Goal: Task Accomplishment & Management: Manage account settings

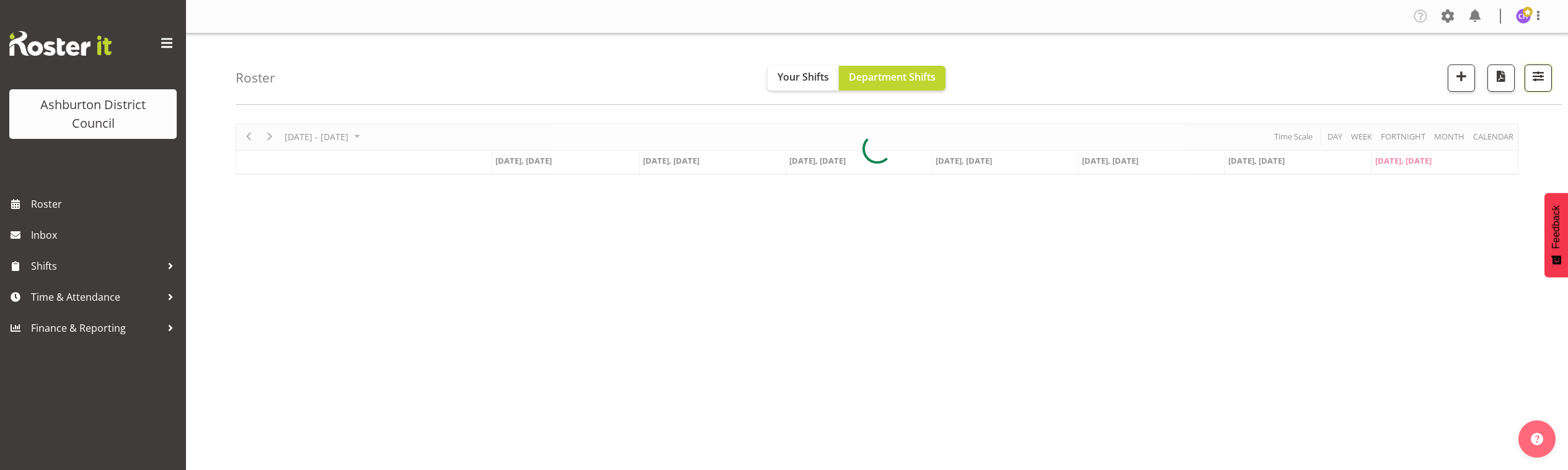
click at [1546, 76] on span "button" at bounding box center [1538, 76] width 16 height 16
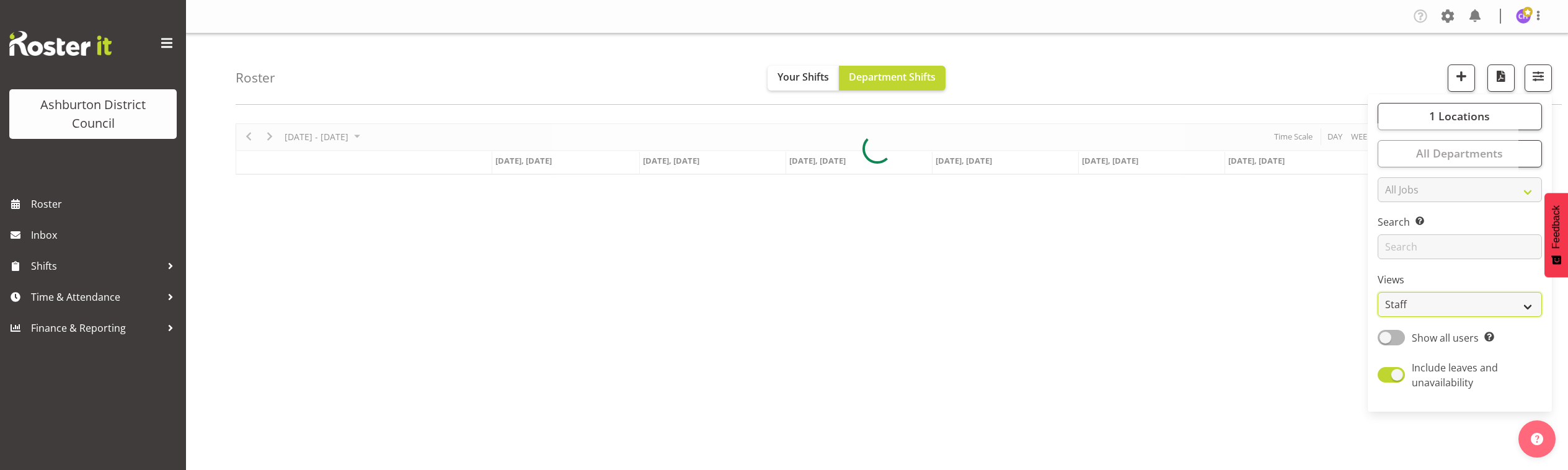
click at [1440, 302] on select "Staff Role Shift - Horizontal Shift - Vertical Staff - Location" at bounding box center [1460, 304] width 164 height 25
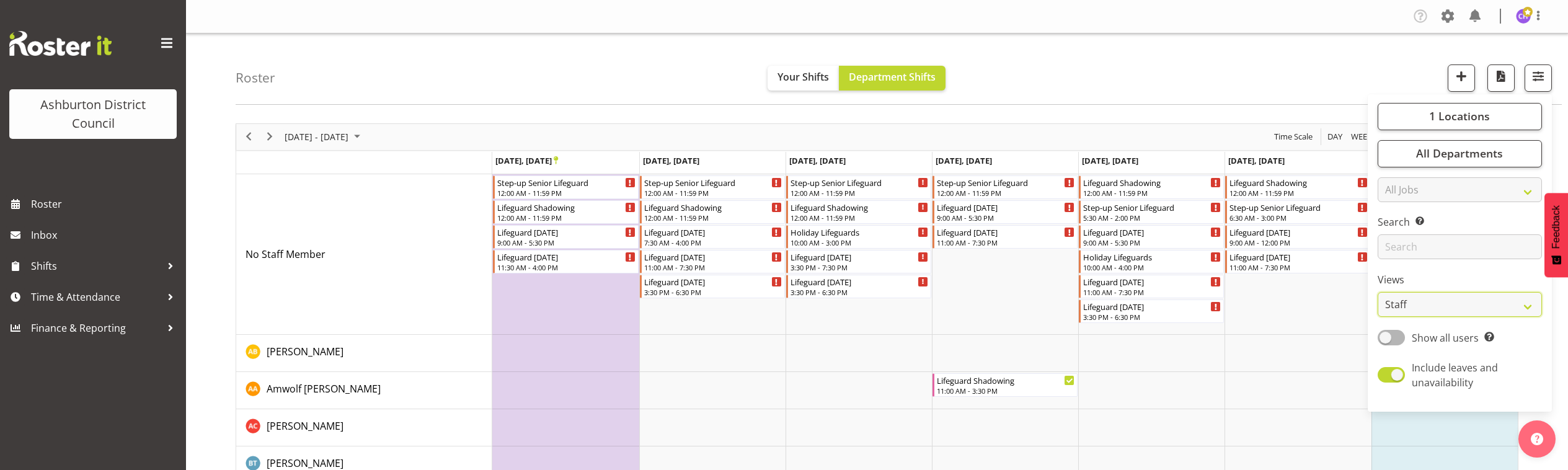
select select "shift"
click at [1379, 292] on select "Staff Role Shift - Horizontal Shift - Vertical Staff - Location" at bounding box center [1460, 304] width 164 height 25
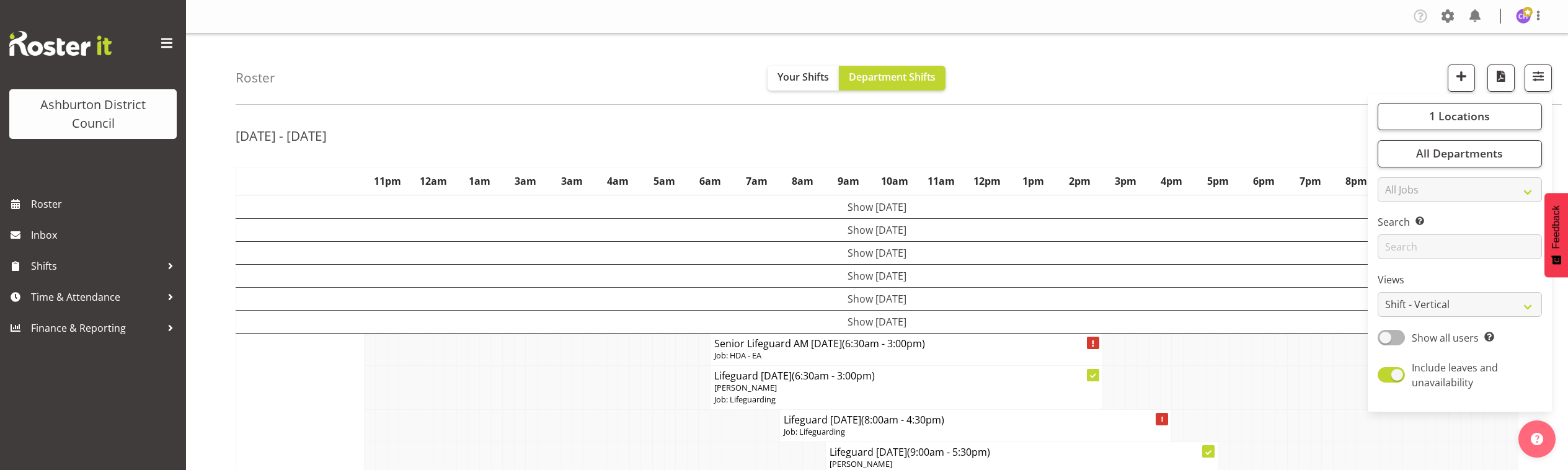
click at [1290, 51] on div "Roster Your Shifts Department Shifts 1 Locations [GEOGRAPHIC_DATA] [GEOGRAPHIC_…" at bounding box center [899, 69] width 1327 height 71
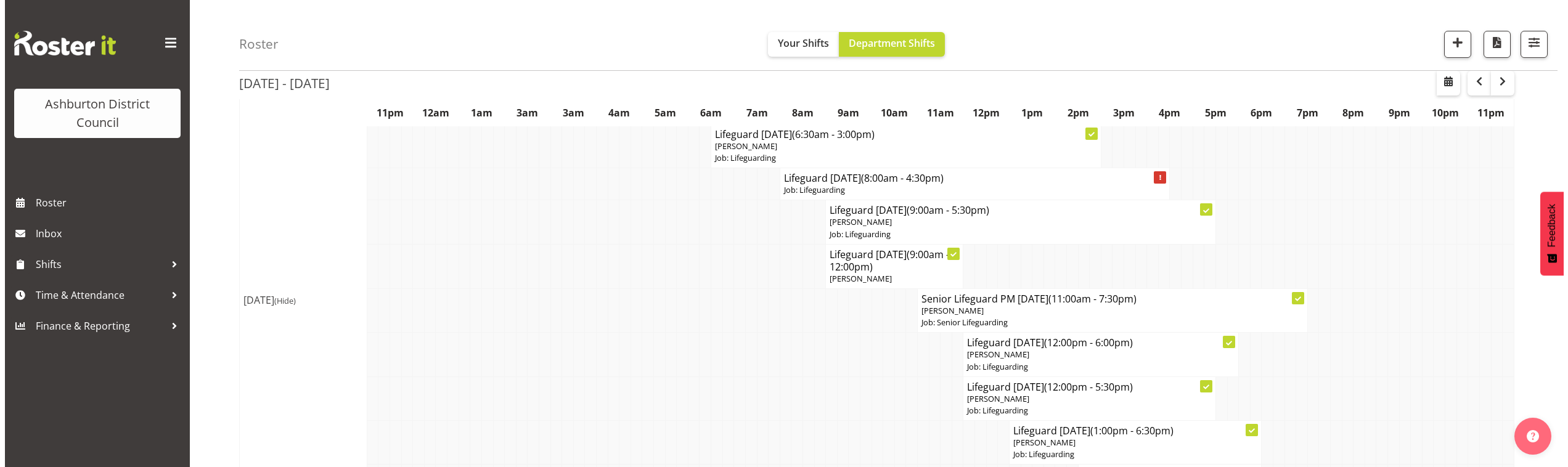
scroll to position [137, 0]
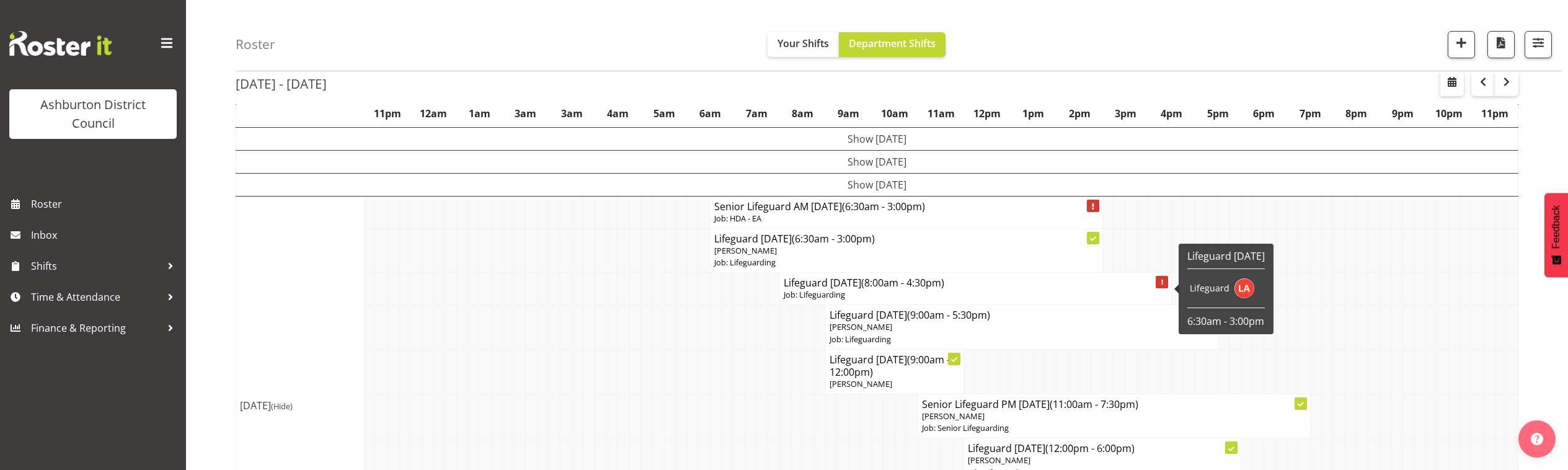
click at [856, 286] on h4 "Lifeguard [DATE] (8:00am - 4:30pm)" at bounding box center [976, 283] width 385 height 12
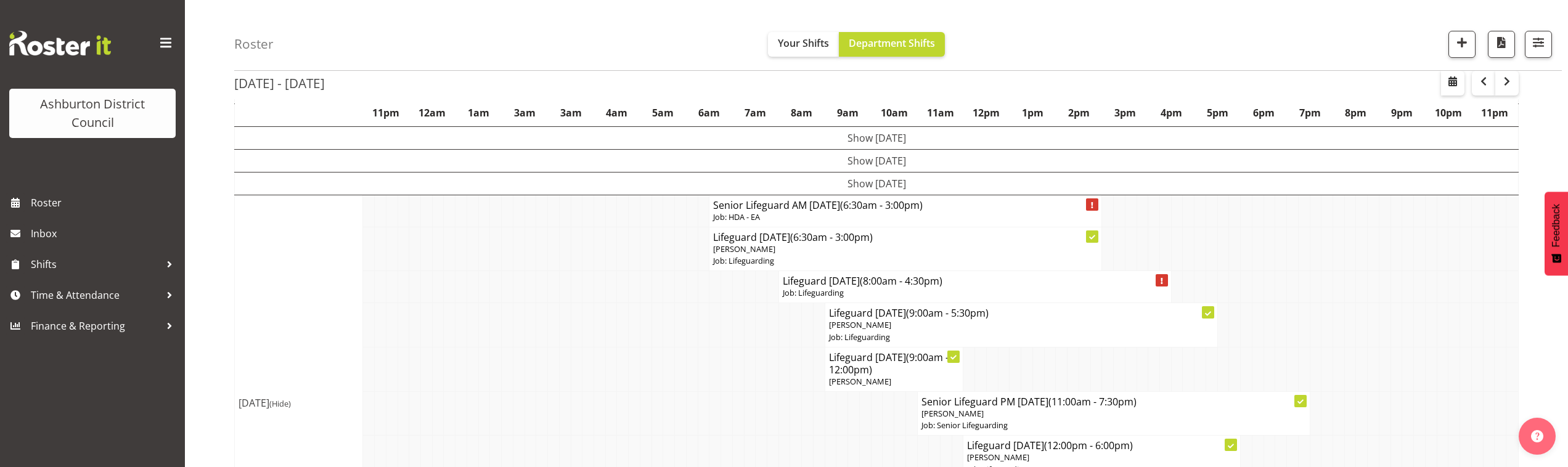
select select
select select "8"
select select "2025"
select select "8"
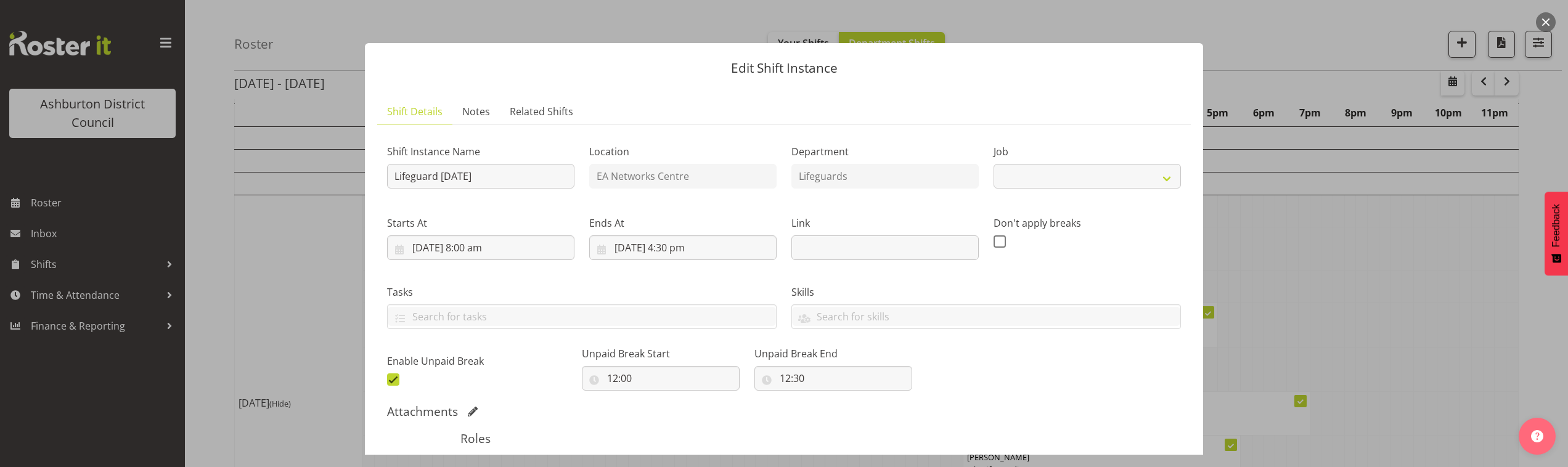
select select "38"
click at [500, 248] on input "[DATE] 8:00 am" at bounding box center [480, 248] width 187 height 25
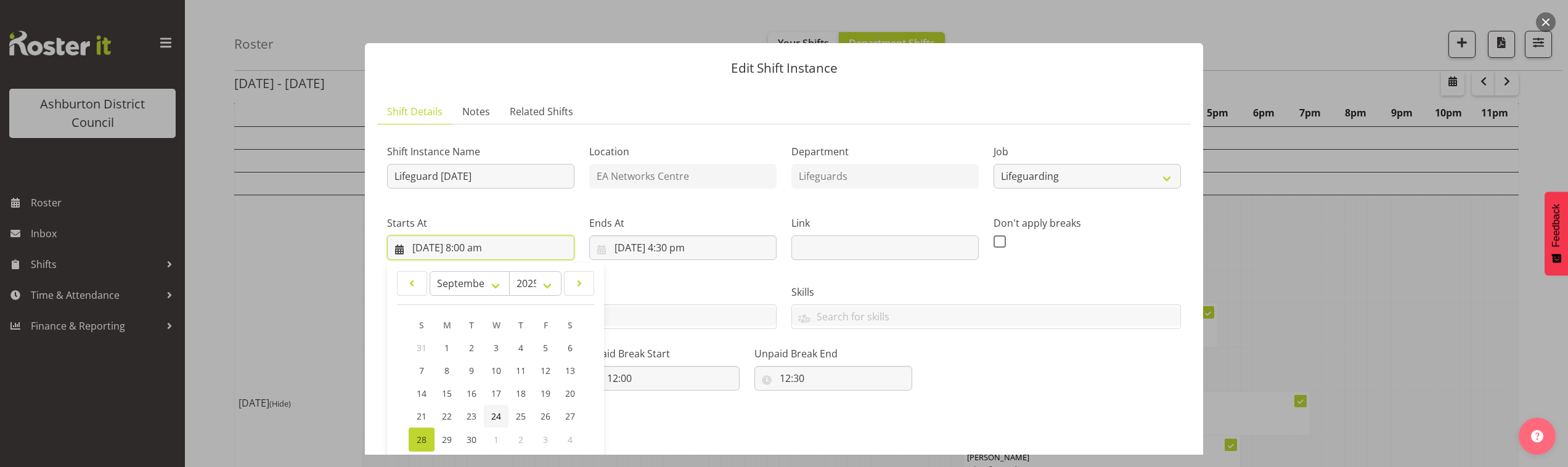
scroll to position [103, 0]
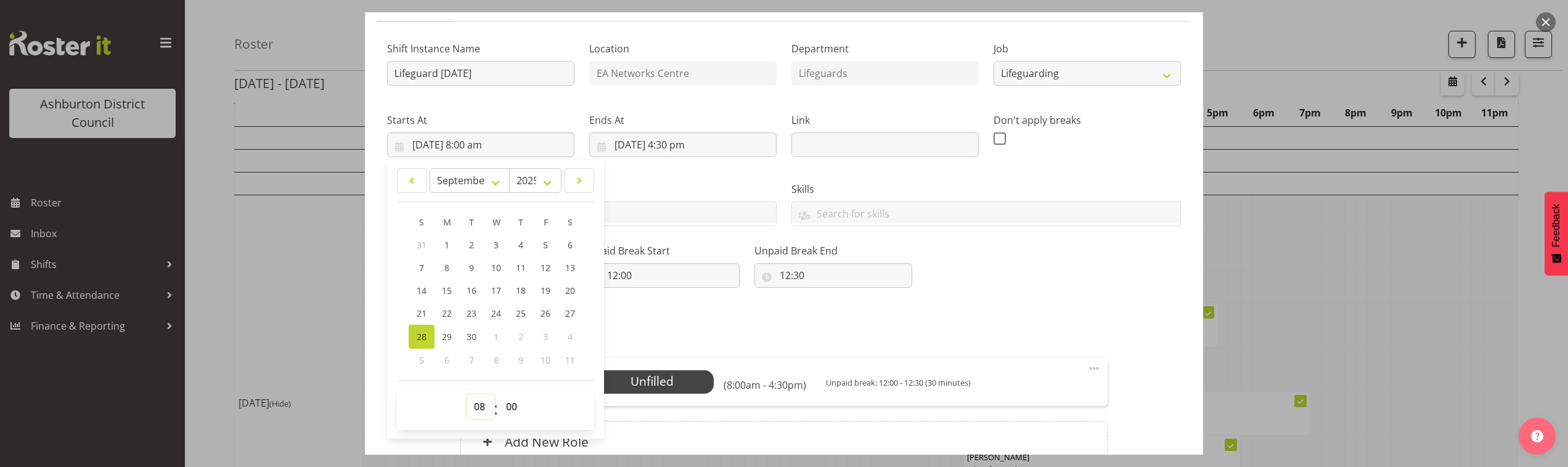
click at [475, 416] on select "00 01 02 03 04 05 06 07 08 09 10 11 12 13 14 15 16 17 18 19 20 21 22 23" at bounding box center [481, 406] width 27 height 25
select select "12"
click at [467, 394] on select "00 01 02 03 04 05 06 07 08 09 10 11 12 13 14 15 16 17 18 19 20 21 22 23" at bounding box center [481, 406] width 27 height 25
type input "[DATE] 12:00 pm"
click at [515, 406] on select "00 01 02 03 04 05 06 07 08 09 10 11 12 13 14 15 16 17 18 19 20 21 22 23 24 25 2…" at bounding box center [513, 406] width 27 height 25
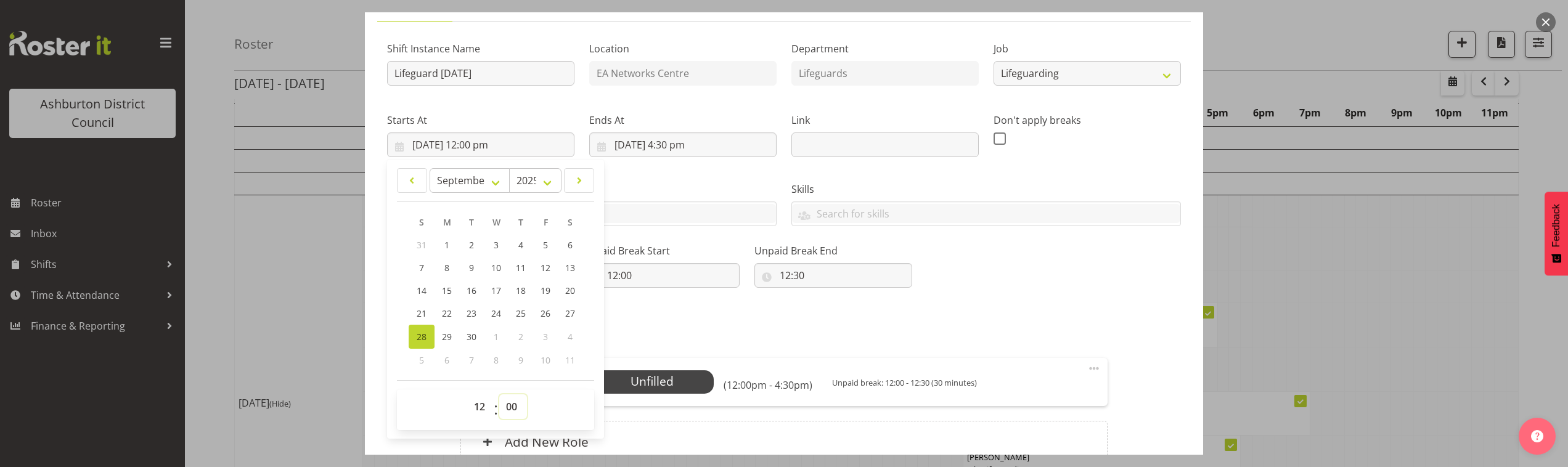
select select "30"
click at [500, 394] on select "00 01 02 03 04 05 06 07 08 09 10 11 12 13 14 15 16 17 18 19 20 21 22 23 24 25 2…" at bounding box center [513, 406] width 27 height 25
type input "[DATE] 12:30 pm"
click at [701, 137] on input "[DATE] 4:30 pm" at bounding box center [682, 144] width 187 height 25
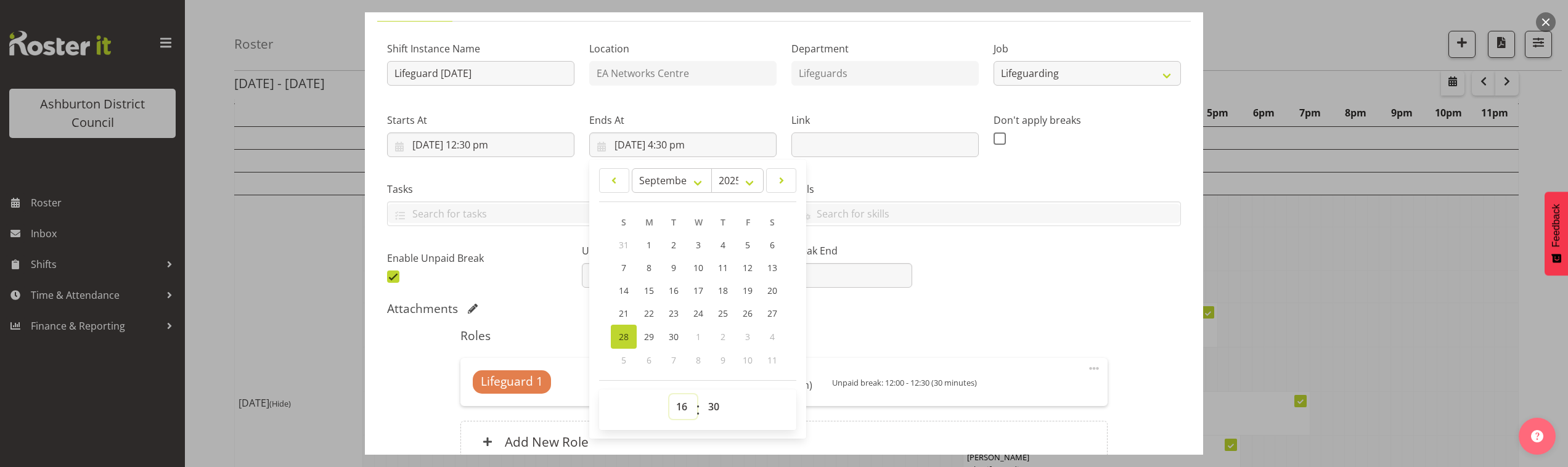
click at [673, 407] on select "00 01 02 03 04 05 06 07 08 09 10 11 12 13 14 15 16 17 18 19 20 21 22 23" at bounding box center [683, 406] width 27 height 25
select select "14"
click at [670, 394] on select "00 01 02 03 04 05 06 07 08 09 10 11 12 13 14 15 16 17 18 19 20 21 22 23" at bounding box center [683, 406] width 27 height 25
type input "[DATE] 2:30 pm"
click at [708, 412] on select "00 01 02 03 04 05 06 07 08 09 10 11 12 13 14 15 16 17 18 19 20 21 22 23 24 25 2…" at bounding box center [715, 406] width 27 height 25
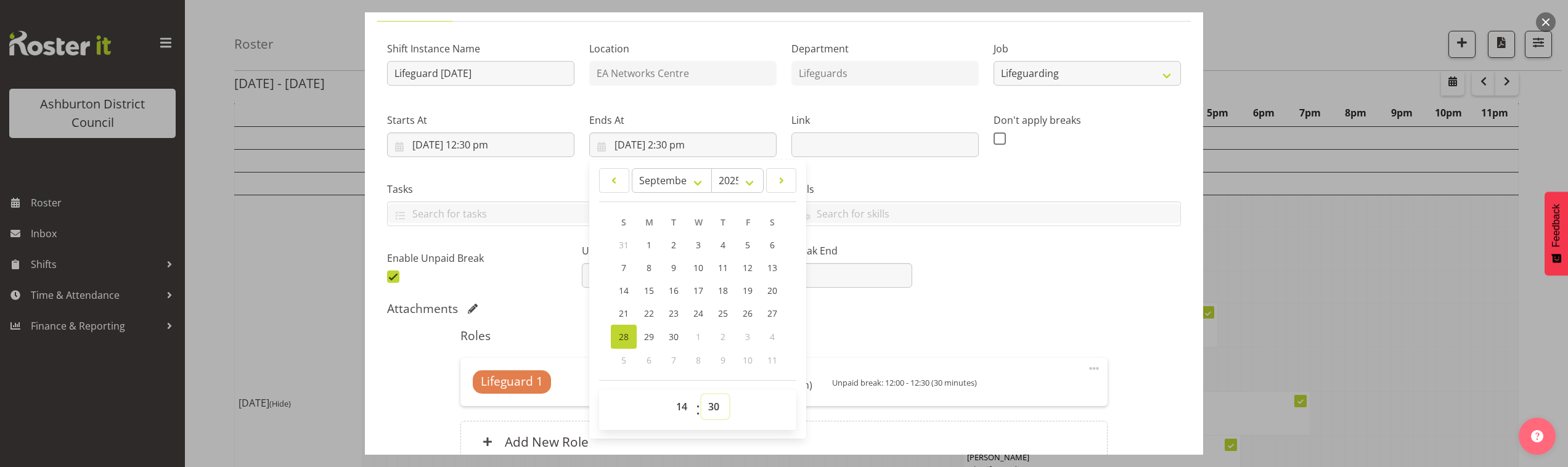
select select "0"
click at [701, 394] on select "00 01 02 03 04 05 06 07 08 09 10 11 12 13 14 15 16 17 18 19 20 21 22 23 24 25 2…" at bounding box center [715, 406] width 27 height 25
type input "[DATE] 2:00 pm"
click at [901, 294] on div "Shift Instance Name Lifeguard [DATE] Location EA Networks Centre Department Lif…" at bounding box center [784, 159] width 809 height 270
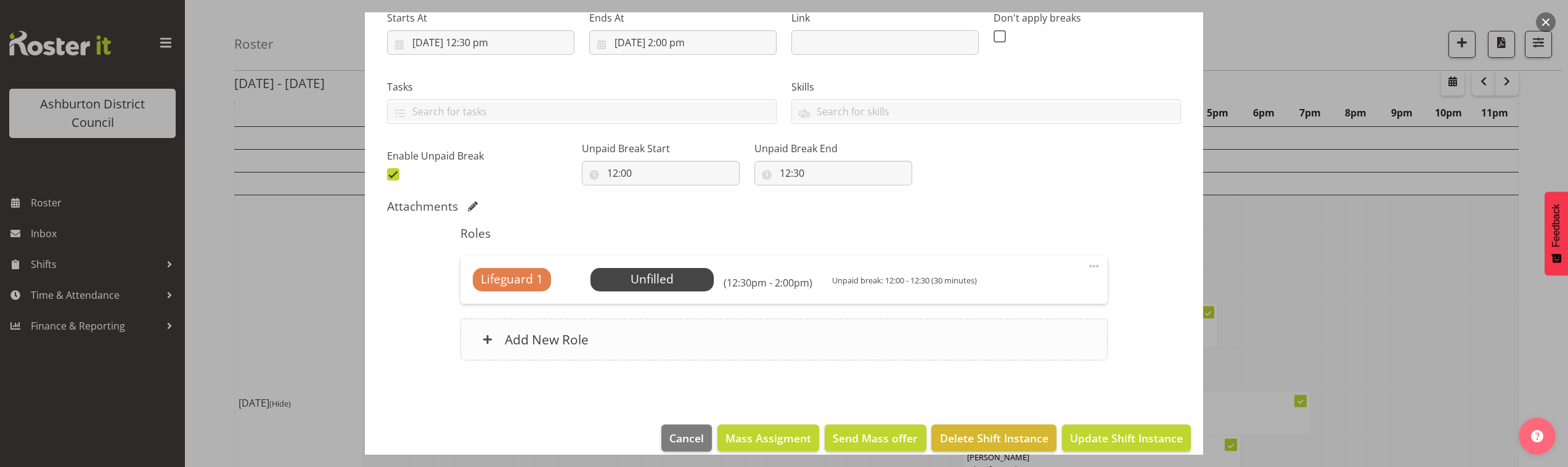
scroll to position [220, 0]
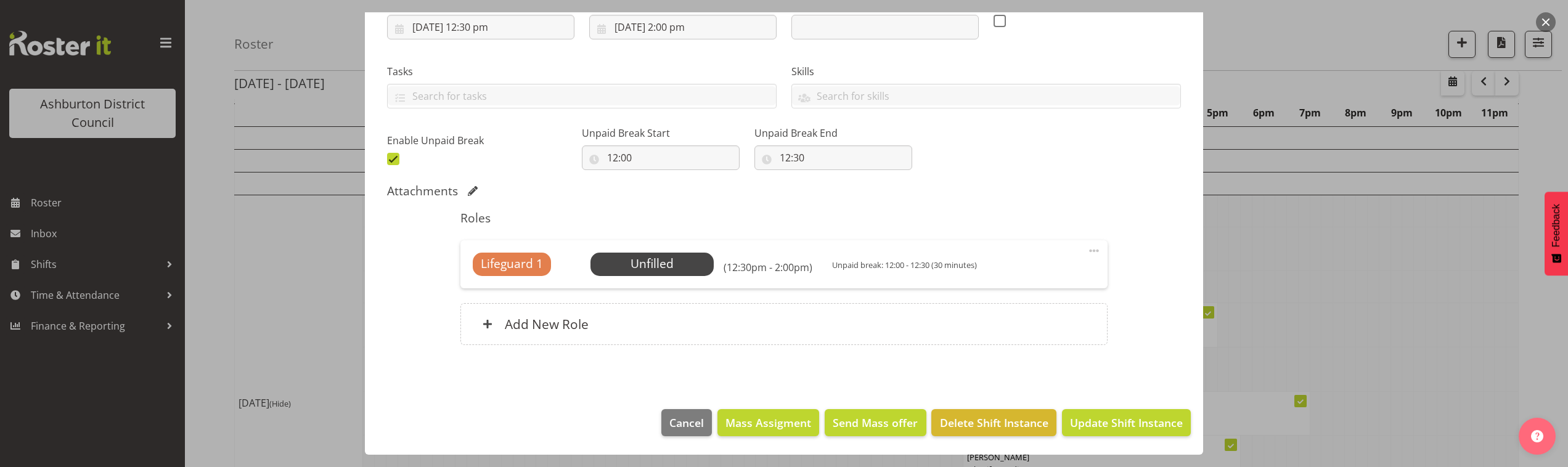
click at [395, 156] on span at bounding box center [393, 159] width 12 height 12
click at [395, 156] on input "checkbox" at bounding box center [390, 158] width 8 height 8
checkbox input "false"
click at [679, 269] on span "Select Employee" at bounding box center [652, 264] width 92 height 18
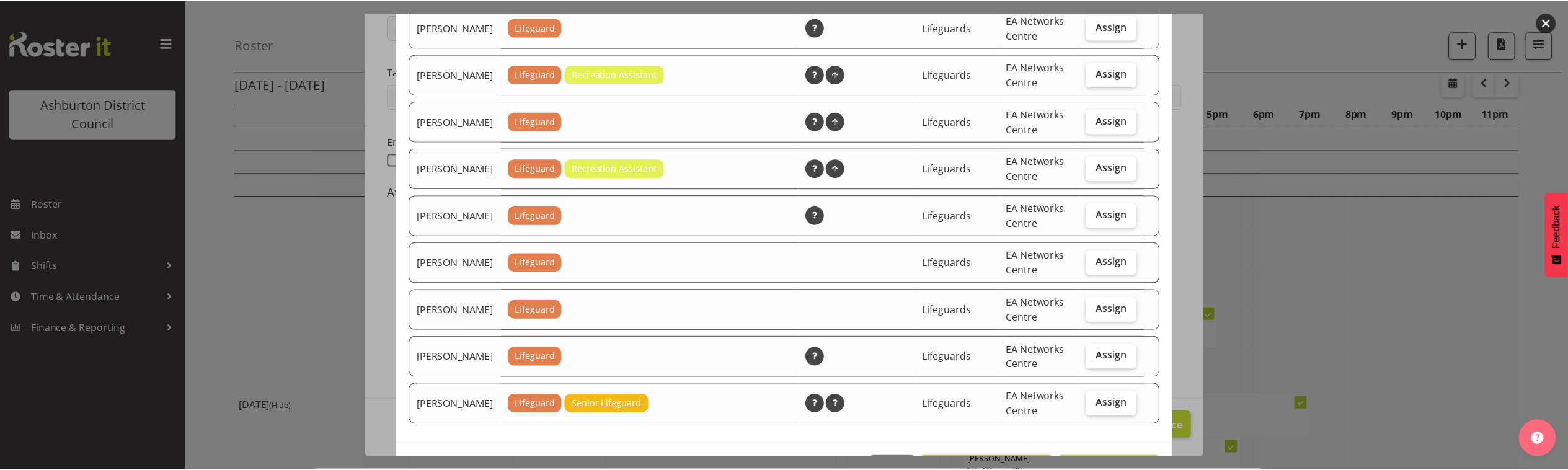
scroll to position [1558, 0]
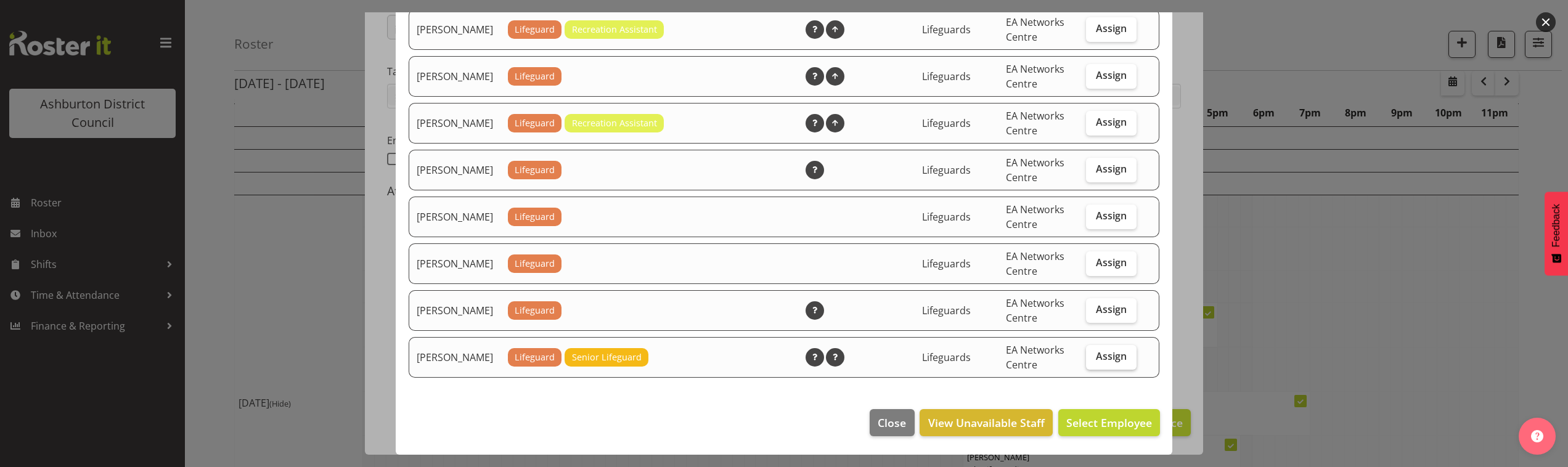
click at [1115, 362] on span "Assign" at bounding box center [1111, 356] width 31 height 12
click at [1094, 360] on input "Assign" at bounding box center [1090, 356] width 8 height 8
checkbox input "true"
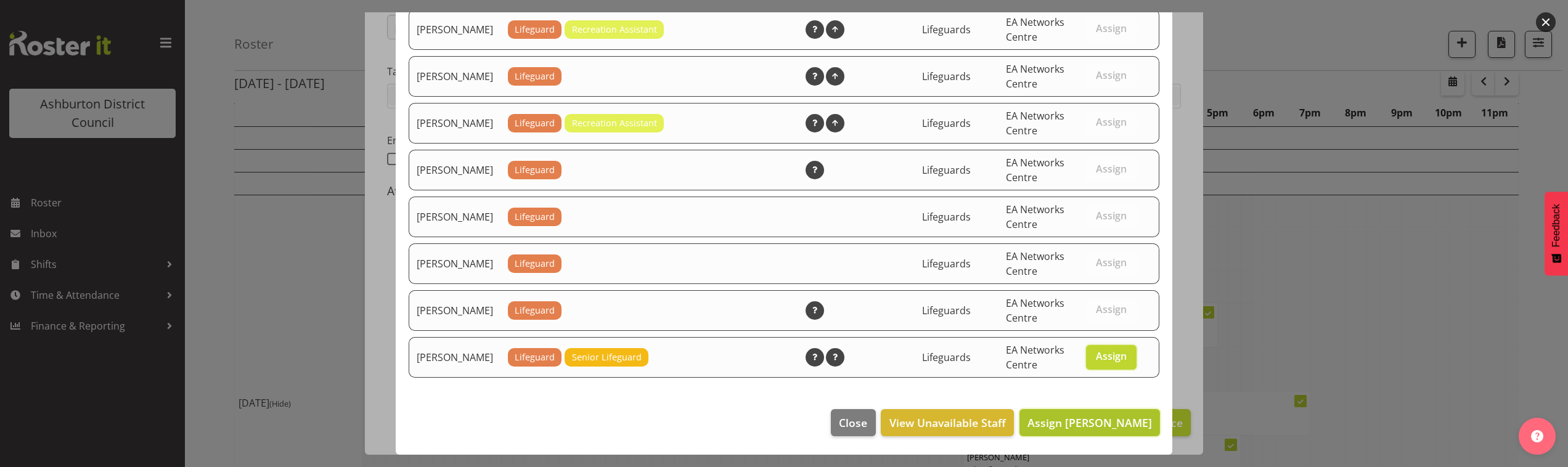
click at [1113, 426] on span "Assign [PERSON_NAME]" at bounding box center [1090, 423] width 125 height 15
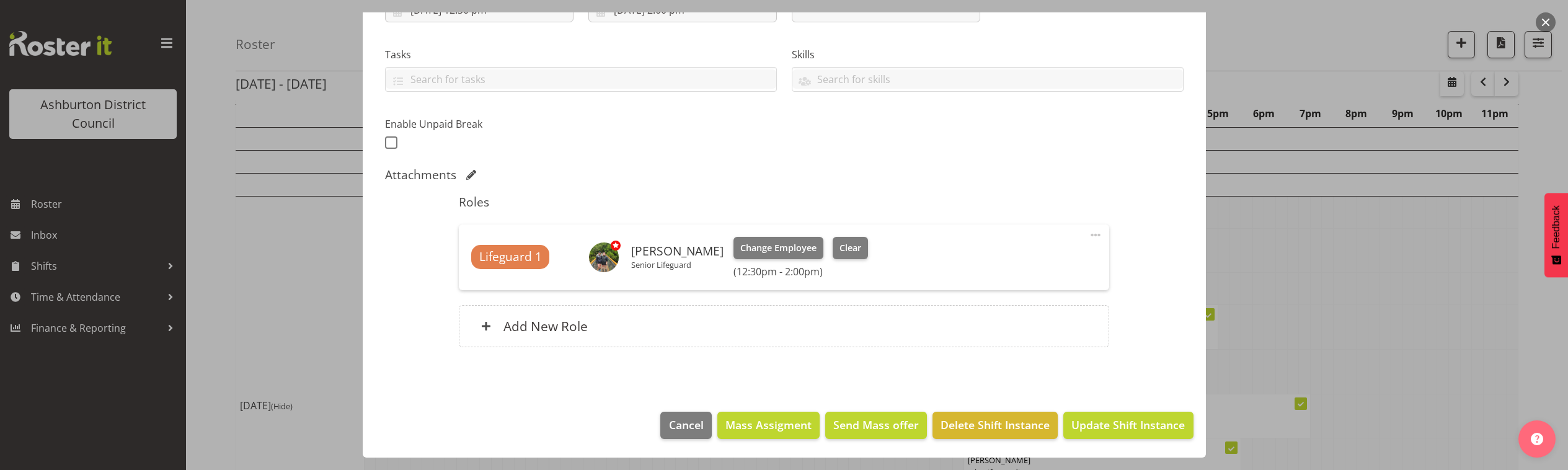
scroll to position [188, 0]
click at [1099, 427] on span "Update Shift Instance" at bounding box center [1128, 424] width 113 height 16
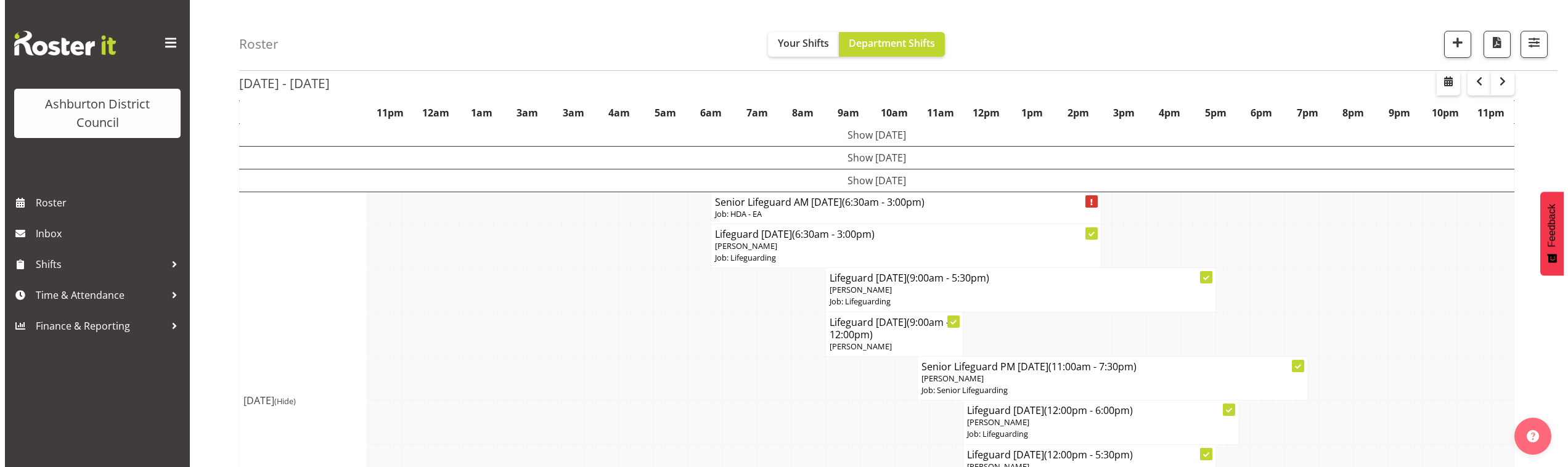
scroll to position [242, 0]
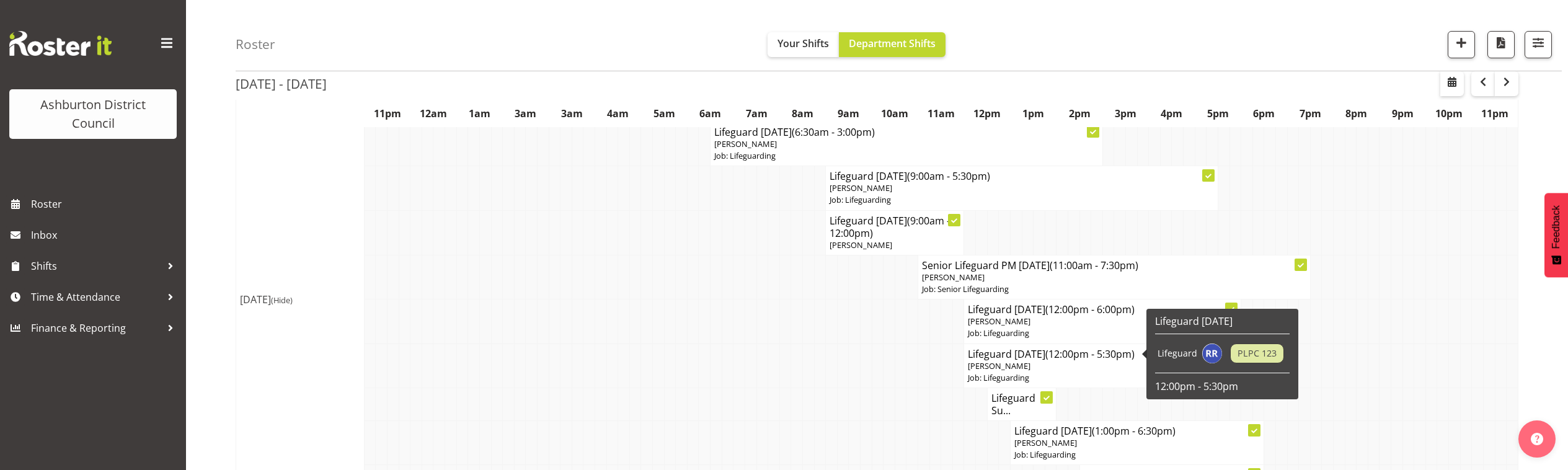
click at [1035, 364] on p "[PERSON_NAME]" at bounding box center [1091, 366] width 246 height 12
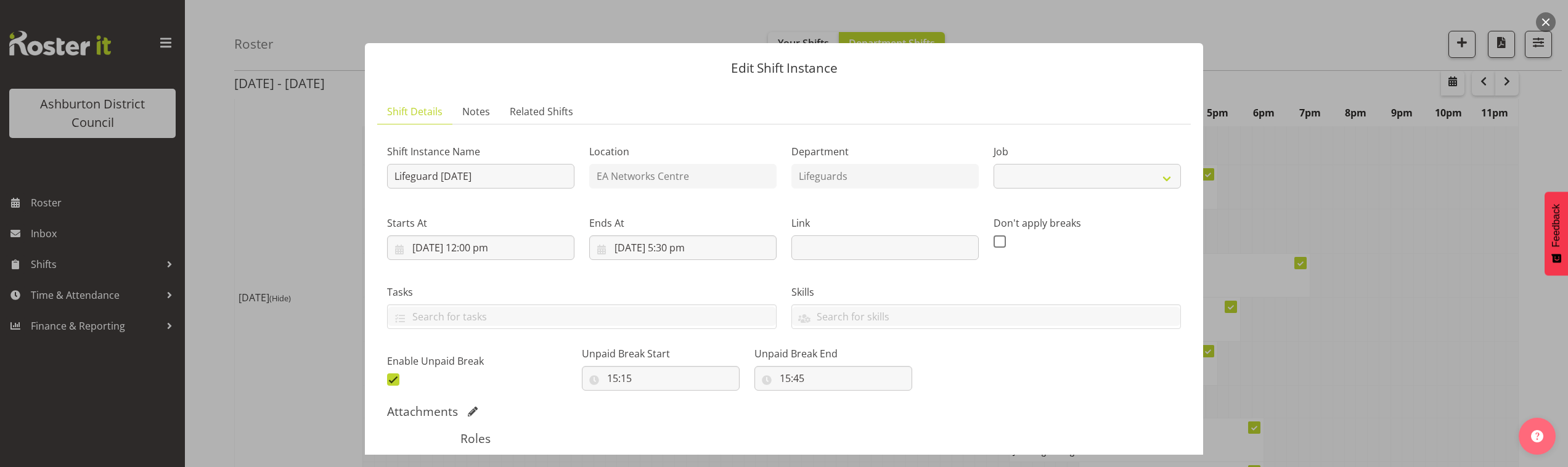
select select "38"
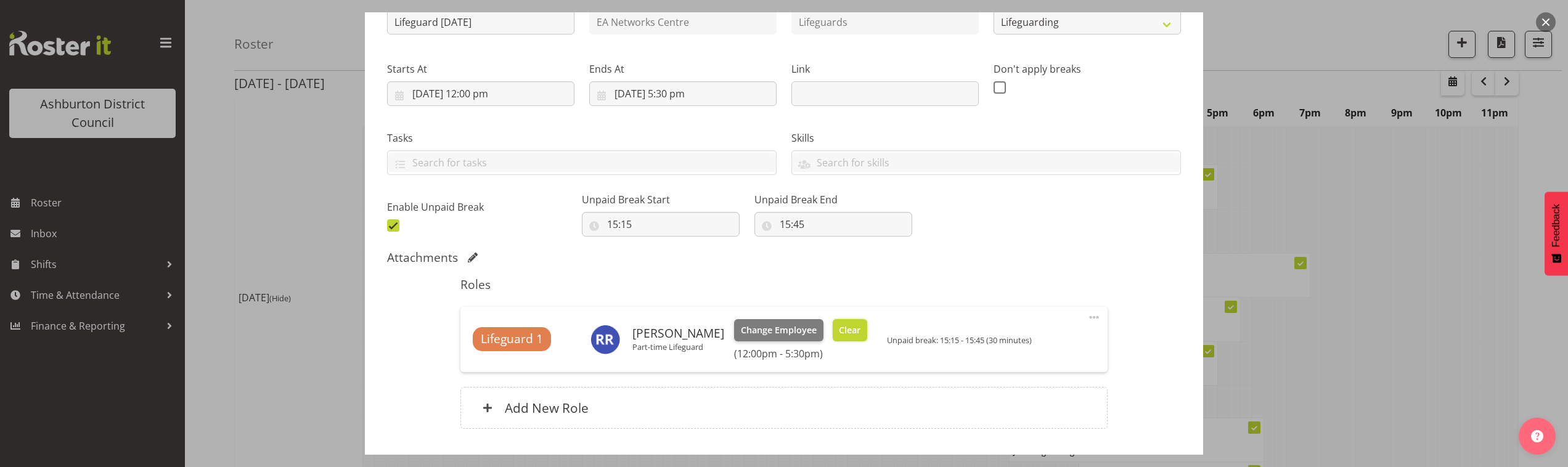
click at [841, 334] on span "Clear" at bounding box center [849, 330] width 21 height 14
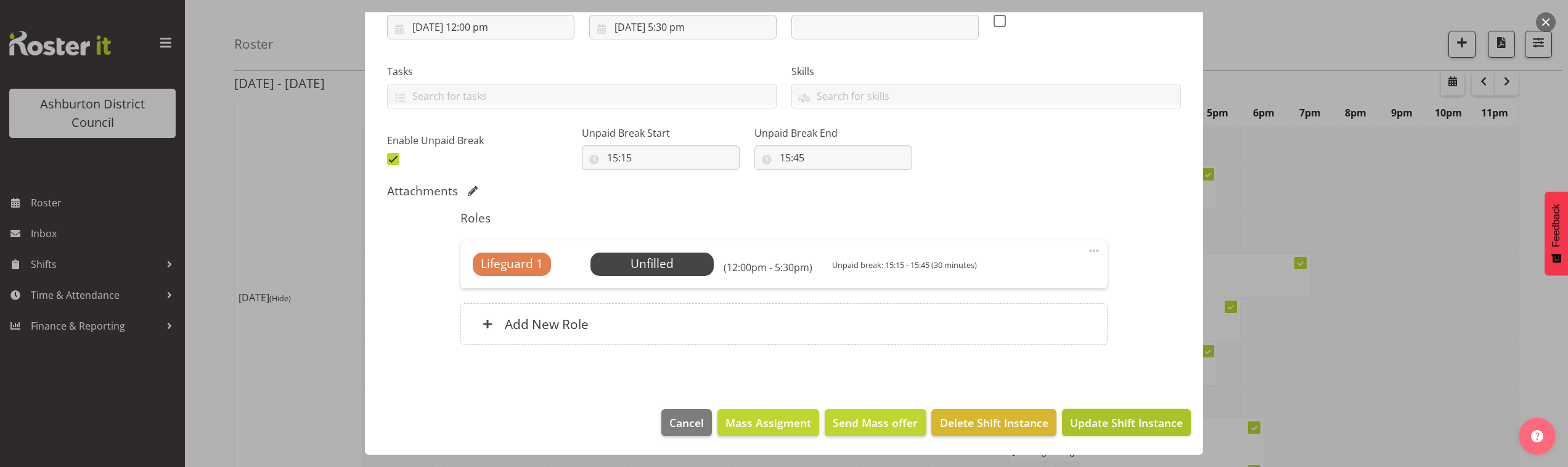
click at [1112, 416] on span "Update Shift Instance" at bounding box center [1126, 423] width 113 height 16
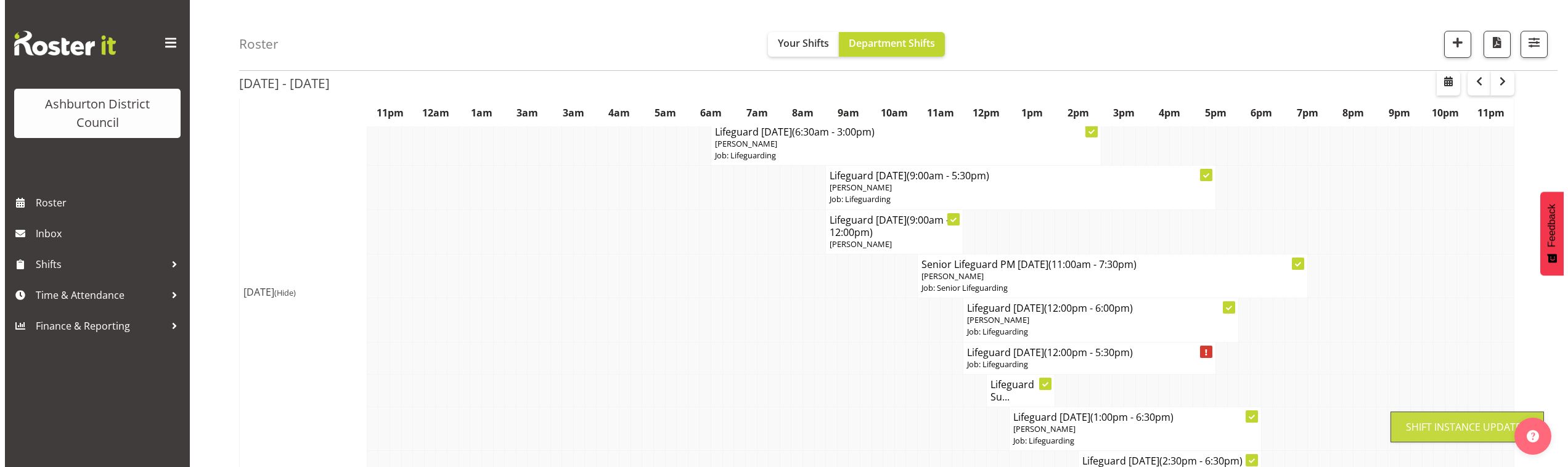
scroll to position [278, 0]
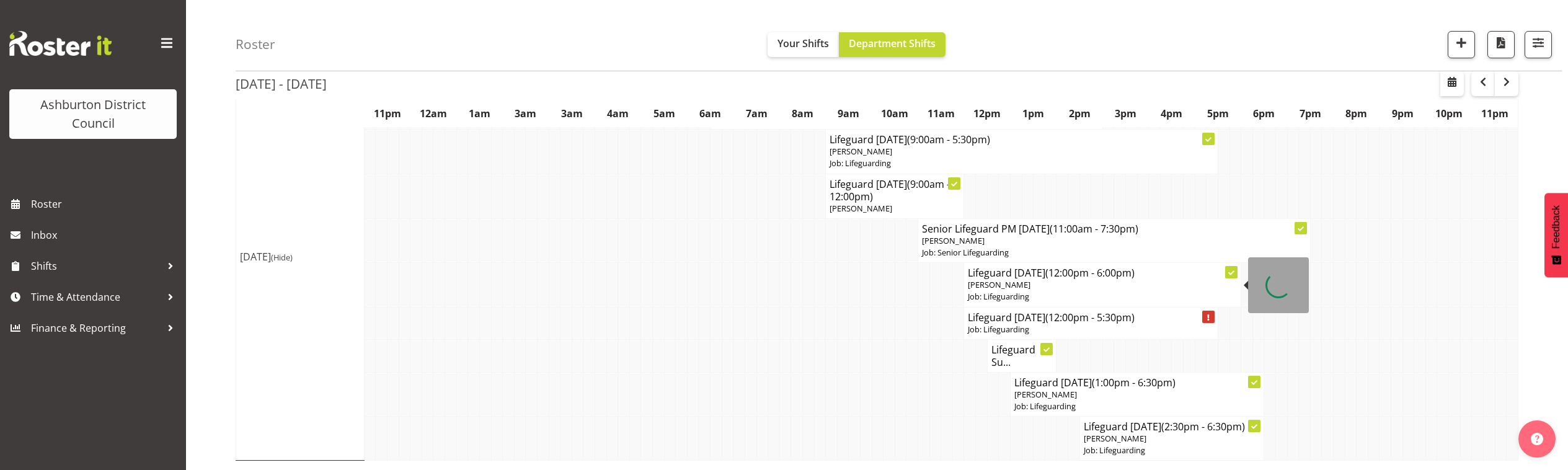
click at [1035, 290] on p "[PERSON_NAME]" at bounding box center [1102, 285] width 269 height 12
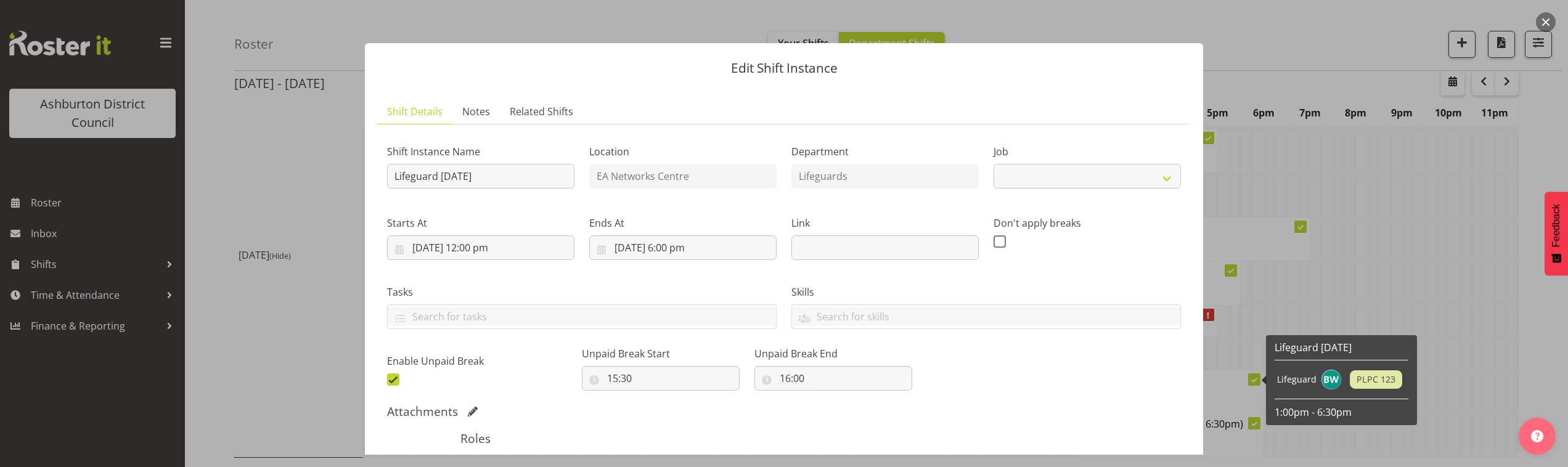
select select "38"
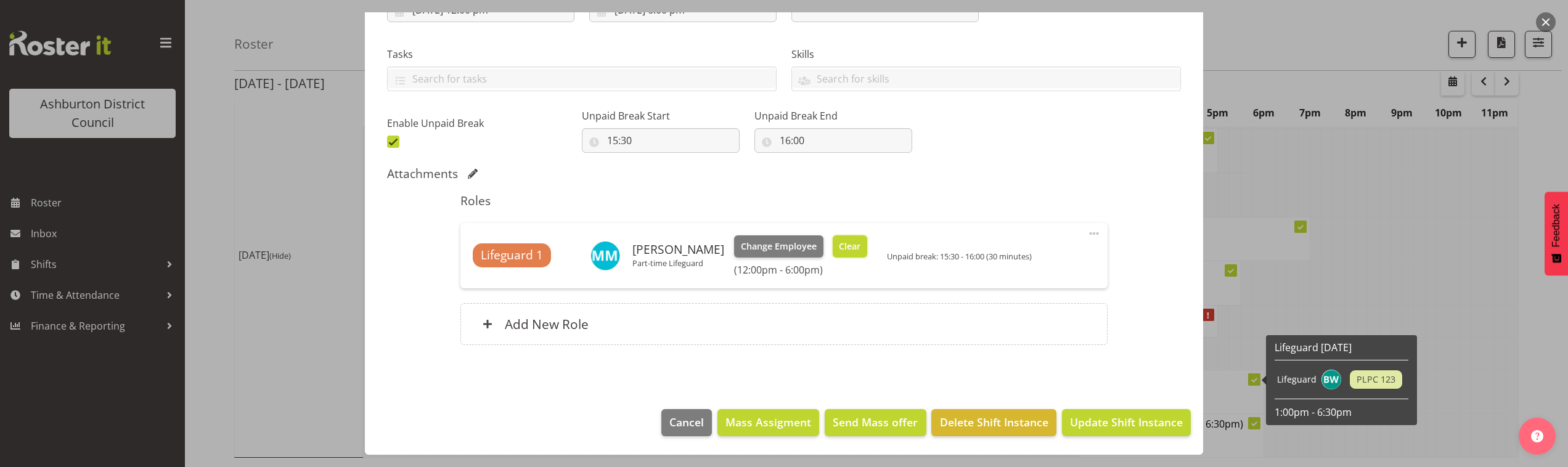
click at [840, 241] on span "Clear" at bounding box center [849, 247] width 21 height 14
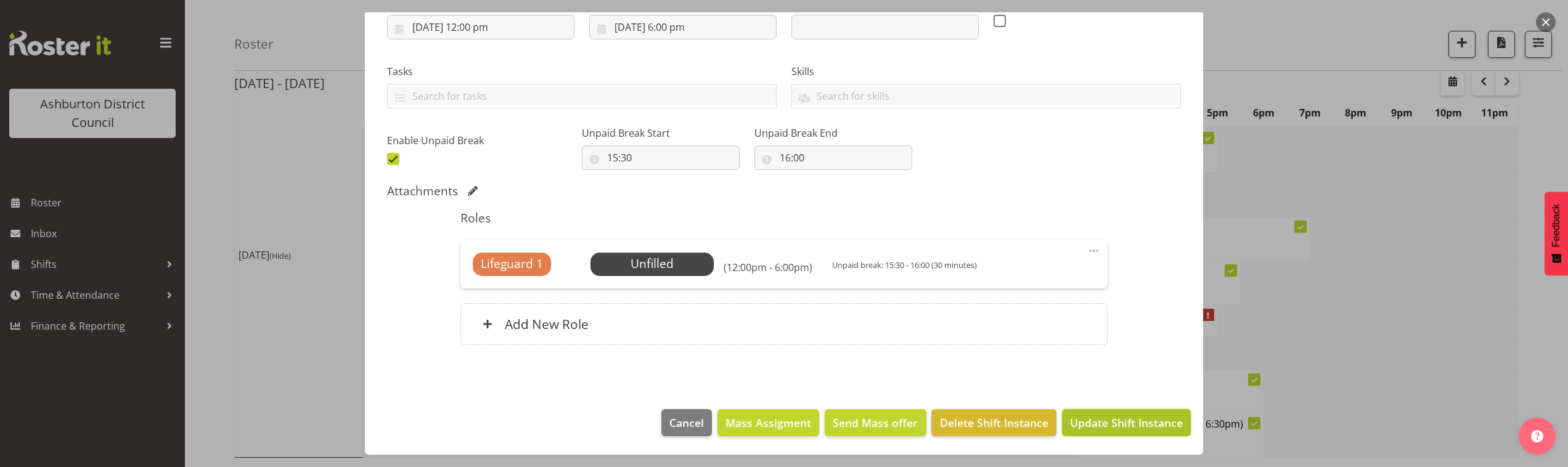
click at [1097, 426] on span "Update Shift Instance" at bounding box center [1126, 423] width 113 height 16
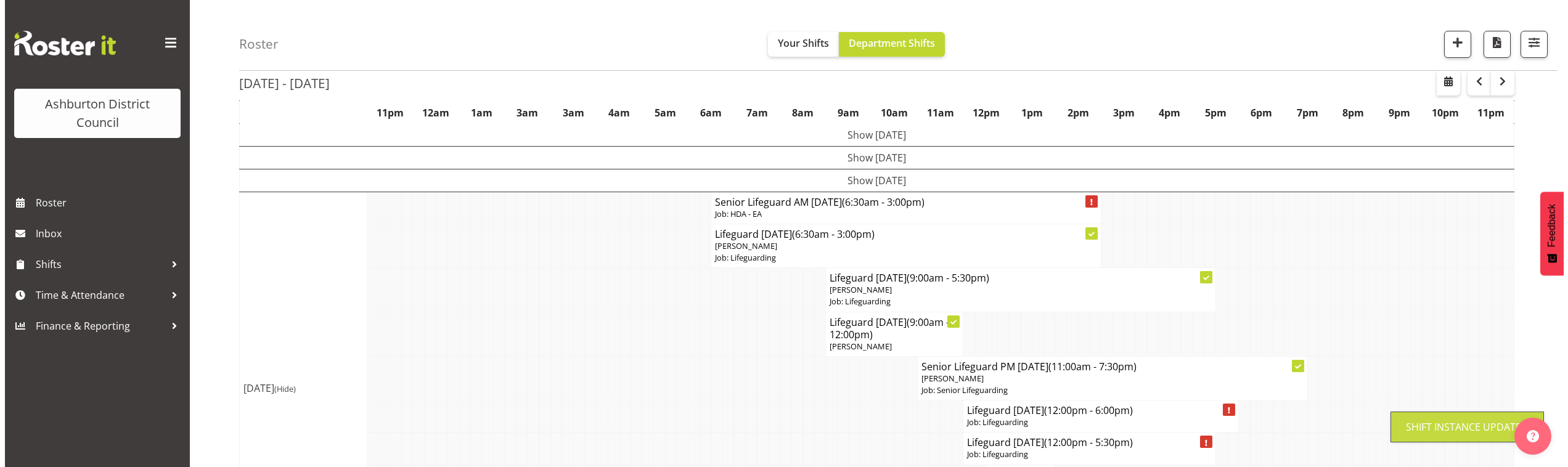
scroll to position [267, 0]
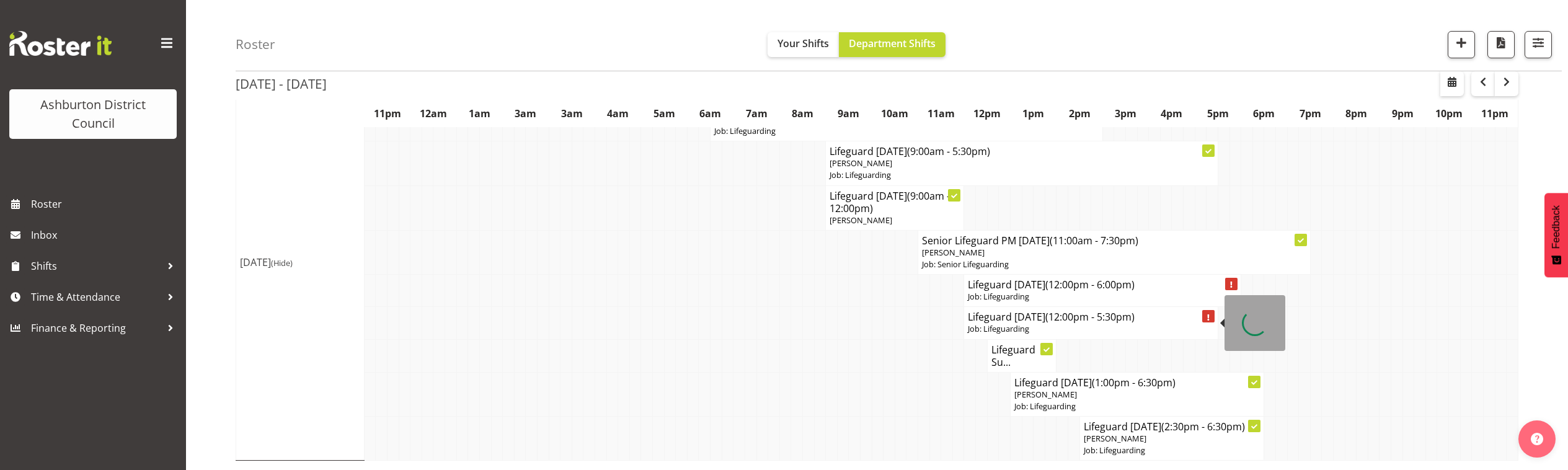
click at [1004, 318] on h4 "Lifeguard [DATE] (12:00pm - 5:30pm)" at bounding box center [1091, 317] width 246 height 12
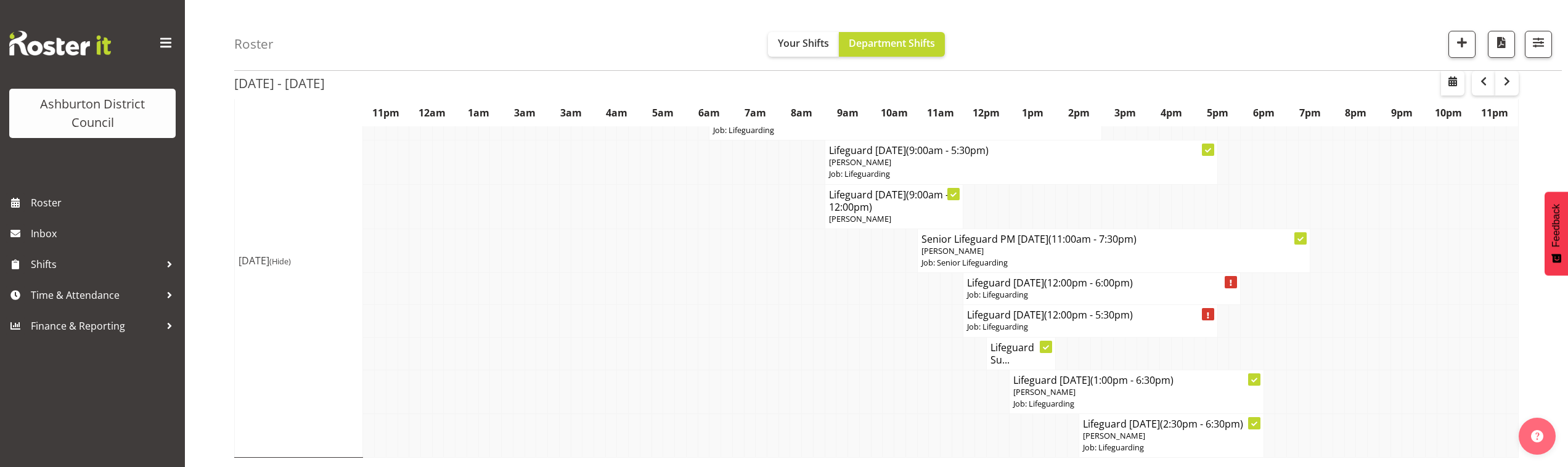
select select
select select "8"
select select "2025"
select select "12"
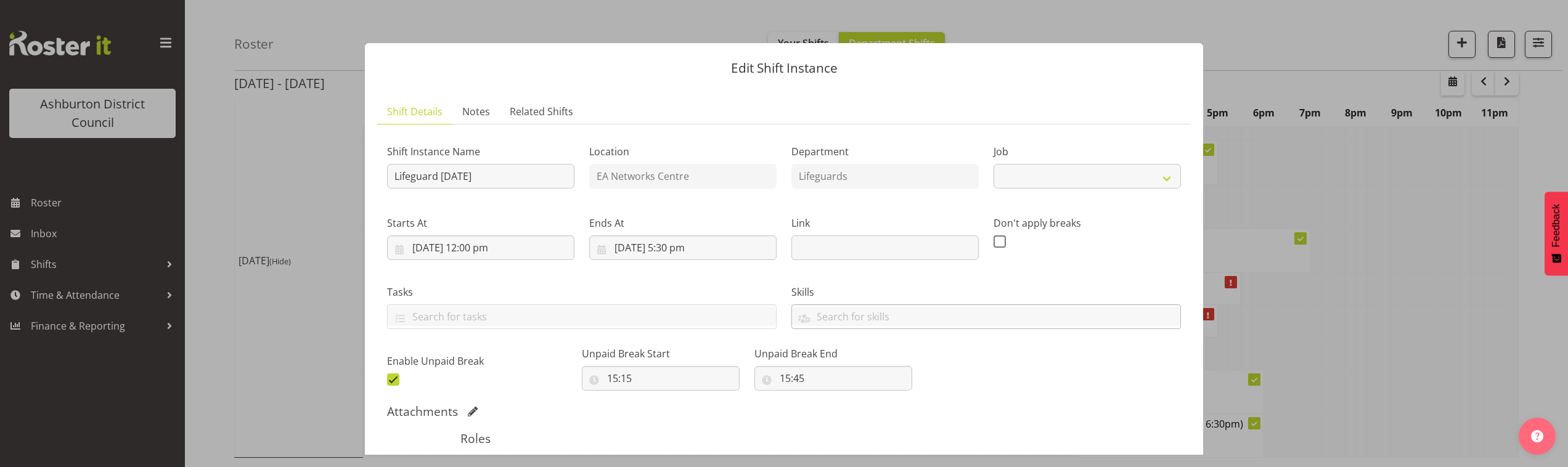
select select "38"
click at [493, 250] on input "[DATE] 12:00 pm" at bounding box center [480, 248] width 187 height 25
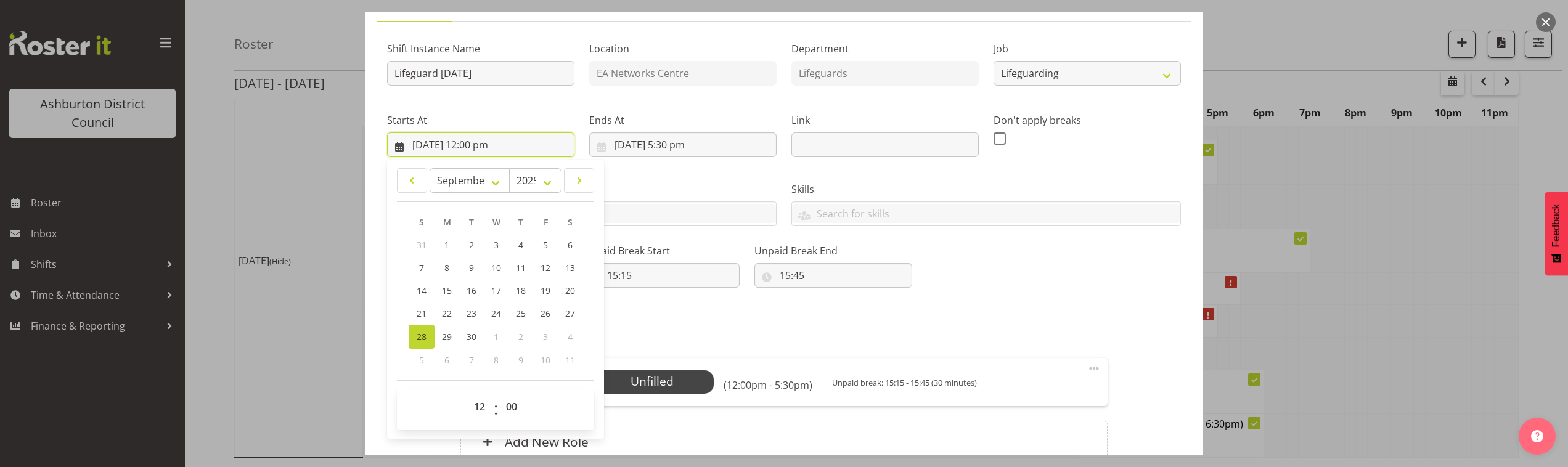
scroll to position [154, 0]
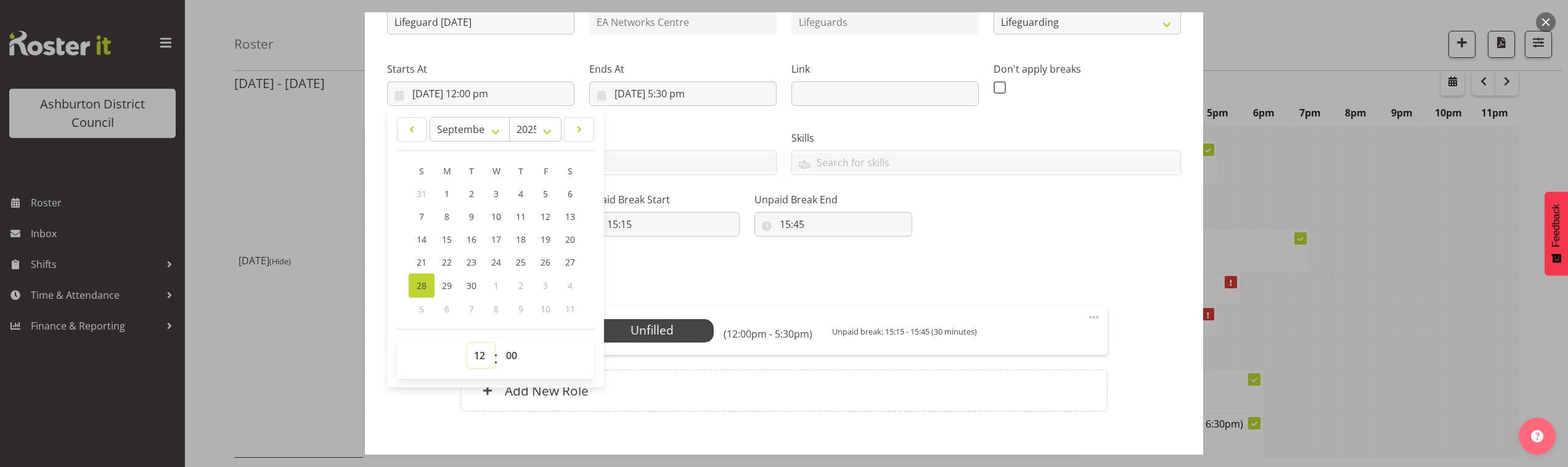
click at [480, 351] on select "00 01 02 03 04 05 06 07 08 09 10 11 12 13 14 15 16 17 18 19 20 21 22 23" at bounding box center [481, 355] width 27 height 25
select select "16"
click at [467, 343] on select "00 01 02 03 04 05 06 07 08 09 10 11 12 13 14 15 16 17 18 19 20 21 22 23" at bounding box center [481, 355] width 27 height 25
type input "[DATE] 4:00 pm"
click at [701, 89] on input "[DATE] 5:30 pm" at bounding box center [682, 93] width 187 height 25
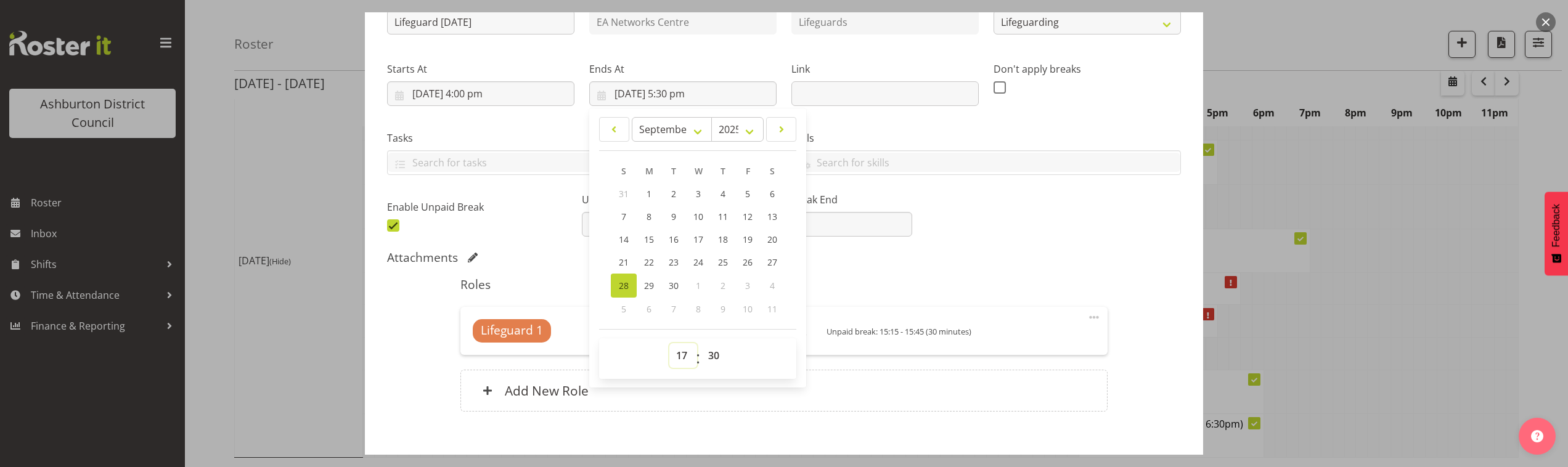
click at [679, 357] on select "00 01 02 03 04 05 06 07 08 09 10 11 12 13 14 15 16 17 18 19 20 21 22 23" at bounding box center [683, 355] width 27 height 25
select select "21"
click at [670, 343] on select "00 01 02 03 04 05 06 07 08 09 10 11 12 13 14 15 16 17 18 19 20 21 22 23" at bounding box center [683, 355] width 27 height 25
type input "[DATE] 9:30 pm"
click at [680, 355] on select "00 01 02 03 04 05 06 07 08 09 10 11 12 13 14 15 16 17 18 19 20 21 22 23" at bounding box center [683, 355] width 27 height 25
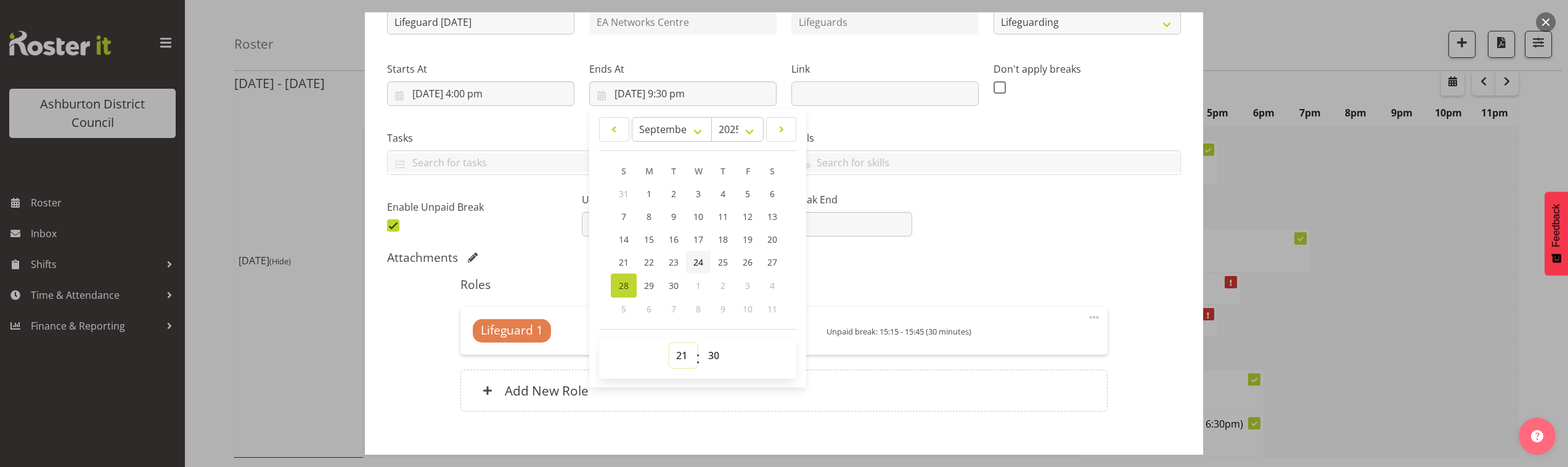
select select "18"
click at [670, 343] on select "00 01 02 03 04 05 06 07 08 09 10 11 12 13 14 15 16 17 18 19 20 21 22 23" at bounding box center [683, 355] width 27 height 25
type input "[DATE] 6:30 pm"
click at [718, 354] on select "00 01 02 03 04 05 06 07 08 09 10 11 12 13 14 15 16 17 18 19 20 21 22 23 24 25 2…" at bounding box center [715, 355] width 27 height 25
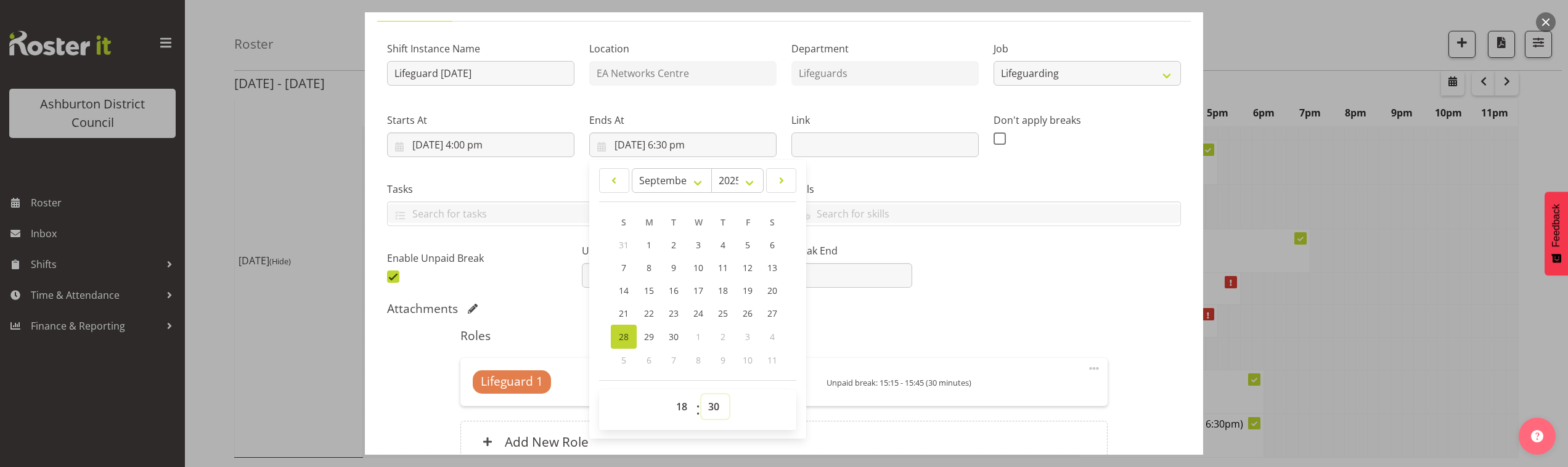
click at [712, 409] on select "00 01 02 03 04 05 06 07 08 09 10 11 12 13 14 15 16 17 18 19 20 21 22 23 24 25 2…" at bounding box center [715, 406] width 27 height 25
select select "0"
click at [701, 394] on select "00 01 02 03 04 05 06 07 08 09 10 11 12 13 14 15 16 17 18 19 20 21 22 23 24 25 2…" at bounding box center [715, 406] width 27 height 25
type input "[DATE] 6:00 pm"
click at [1020, 315] on div "Attachments" at bounding box center [784, 308] width 794 height 15
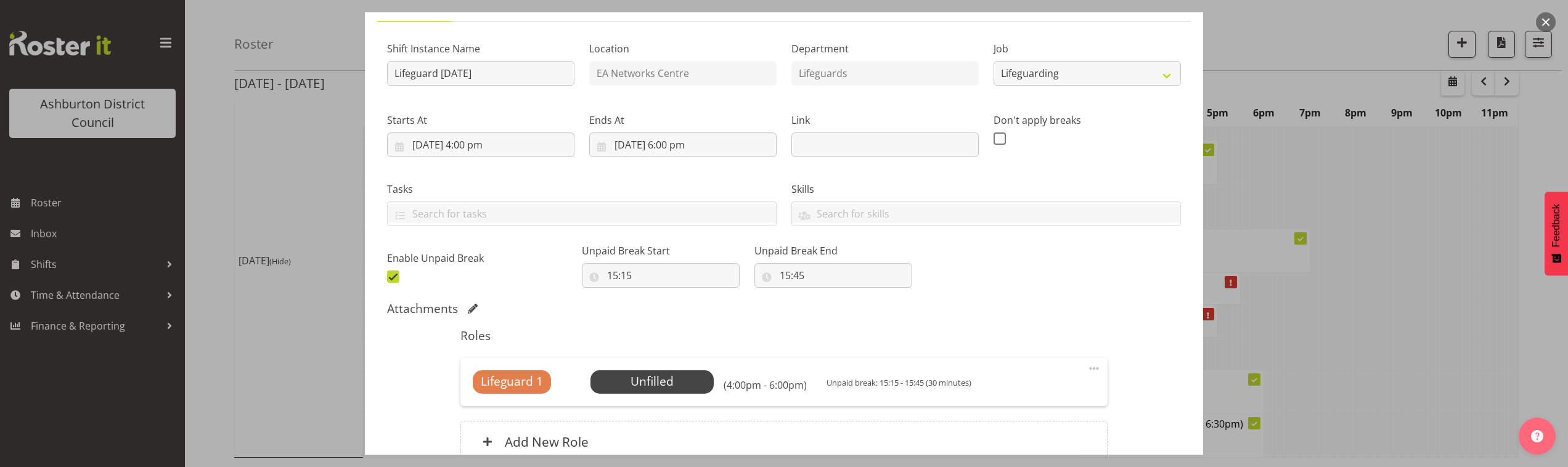
click at [392, 272] on span at bounding box center [393, 277] width 12 height 12
click at [392, 272] on input "checkbox" at bounding box center [390, 276] width 8 height 8
checkbox input "false"
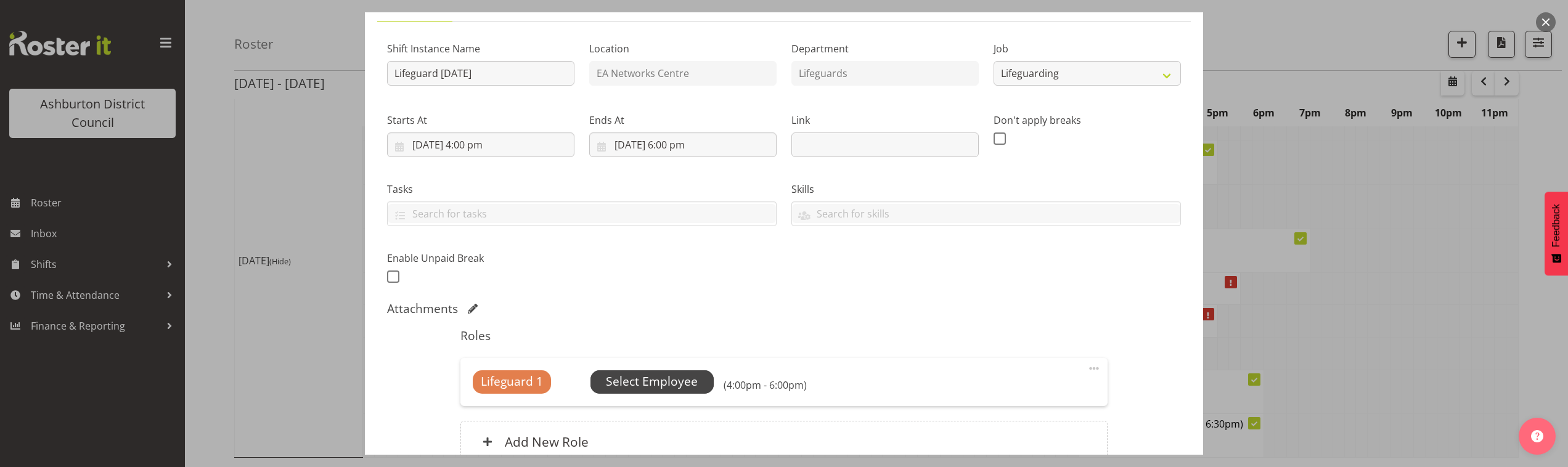
click at [677, 381] on span "Select Employee" at bounding box center [652, 382] width 92 height 18
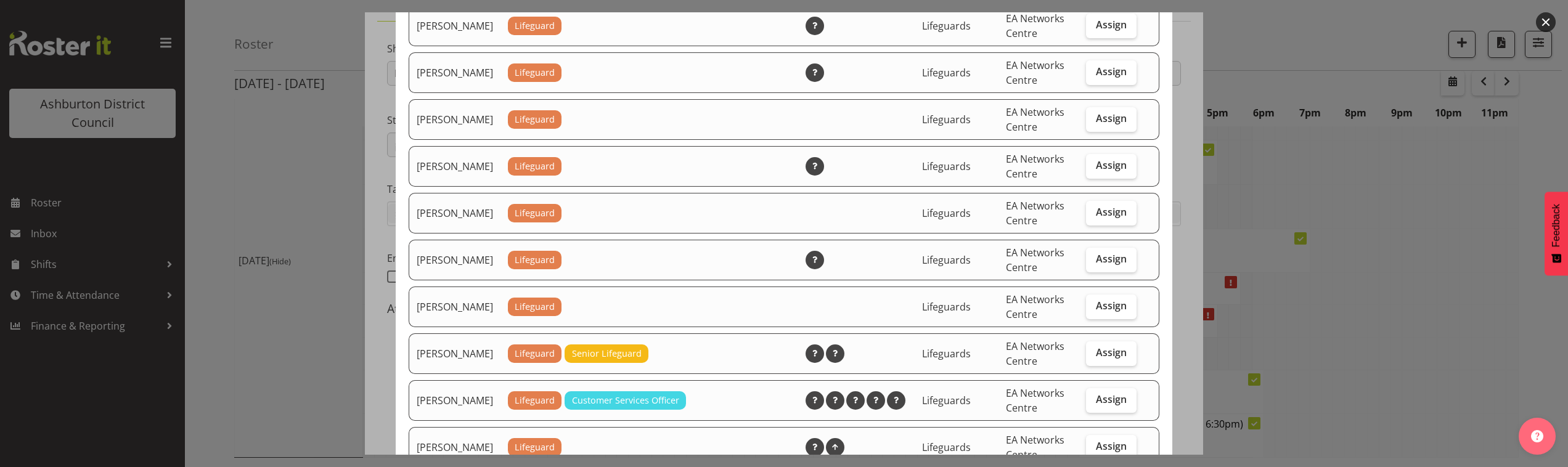
scroll to position [1078, 0]
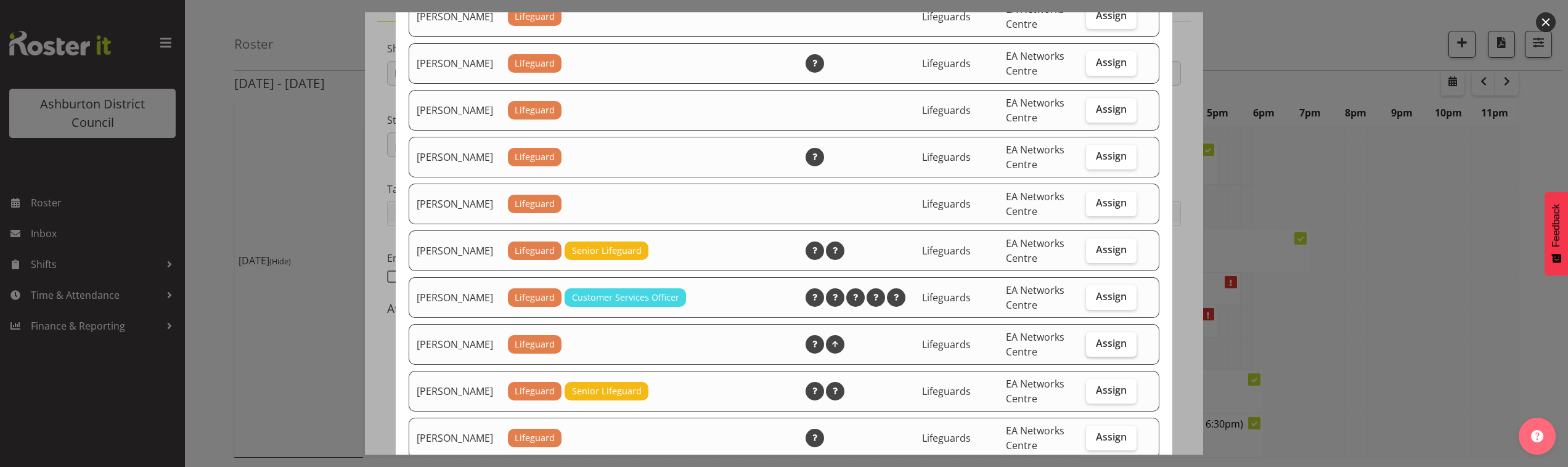
click at [1105, 349] on span "Assign" at bounding box center [1111, 343] width 31 height 12
click at [1094, 347] on input "Assign" at bounding box center [1090, 343] width 8 height 8
checkbox input "true"
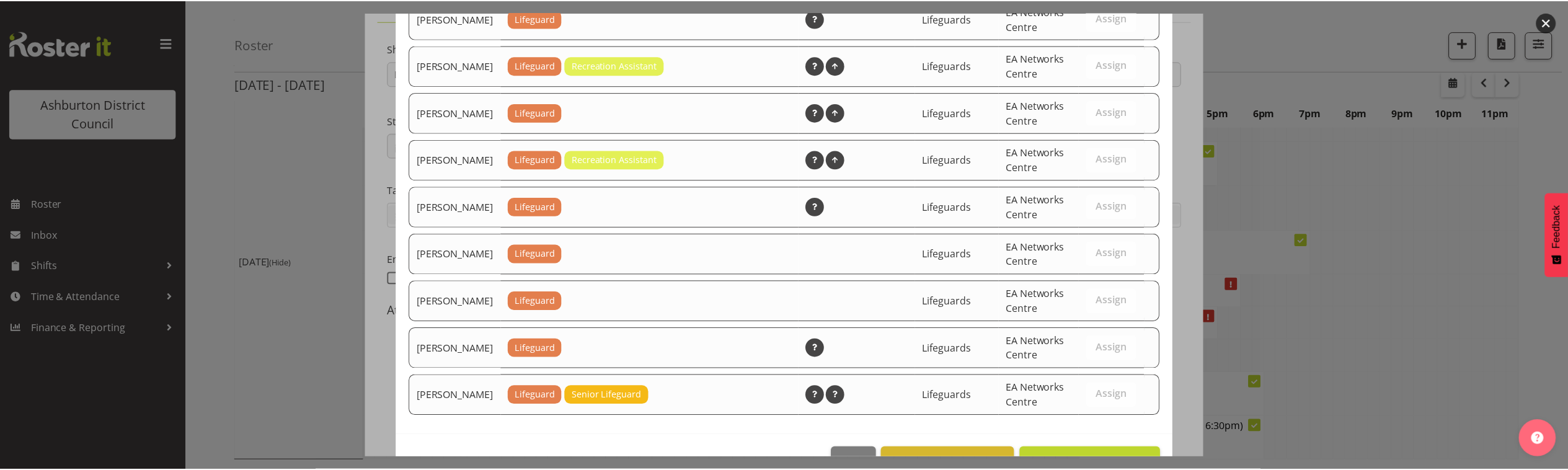
scroll to position [1652, 0]
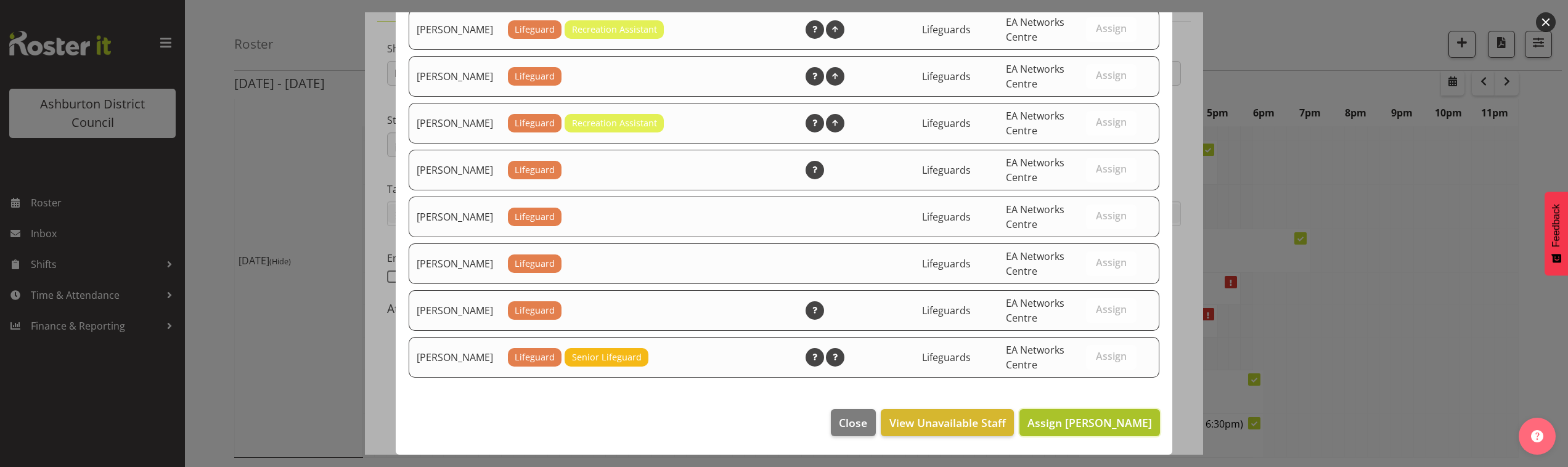
click at [1052, 426] on span "Assign [PERSON_NAME]" at bounding box center [1090, 423] width 125 height 15
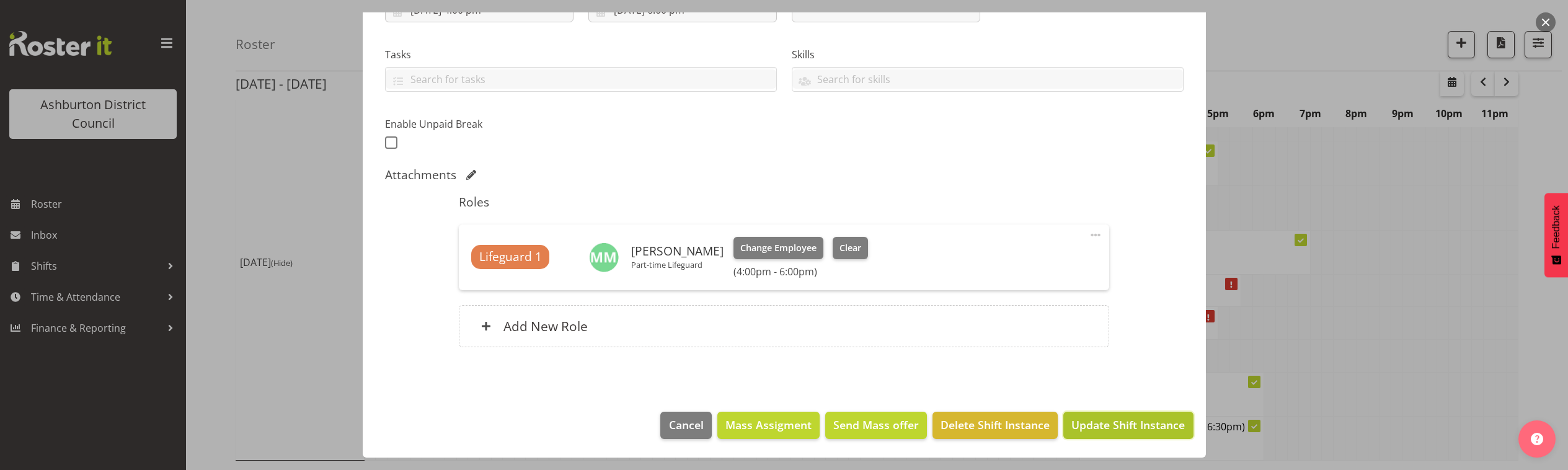
click at [1136, 429] on span "Update Shift Instance" at bounding box center [1128, 424] width 113 height 16
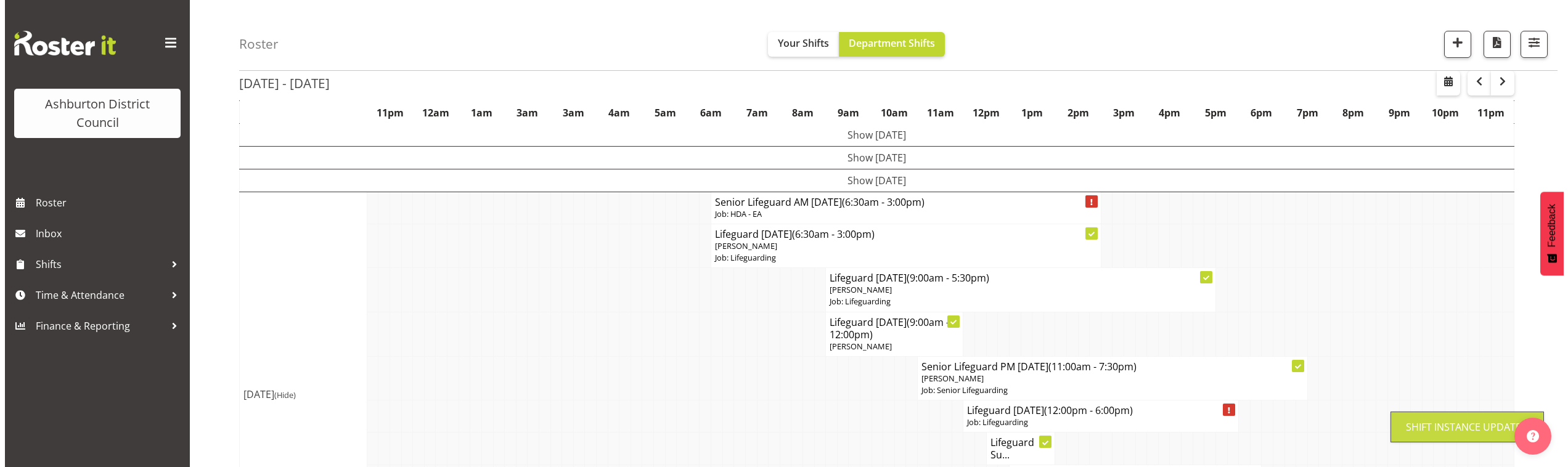
scroll to position [279, 0]
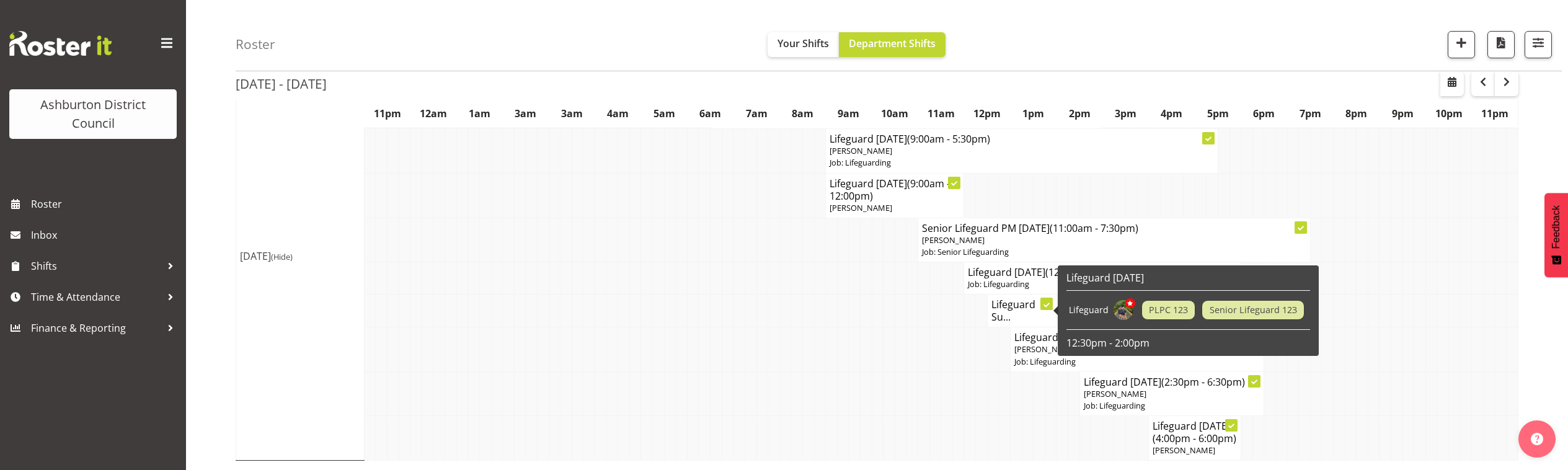
click at [1014, 305] on h4 "Lifeguard Su..." at bounding box center [1022, 310] width 61 height 25
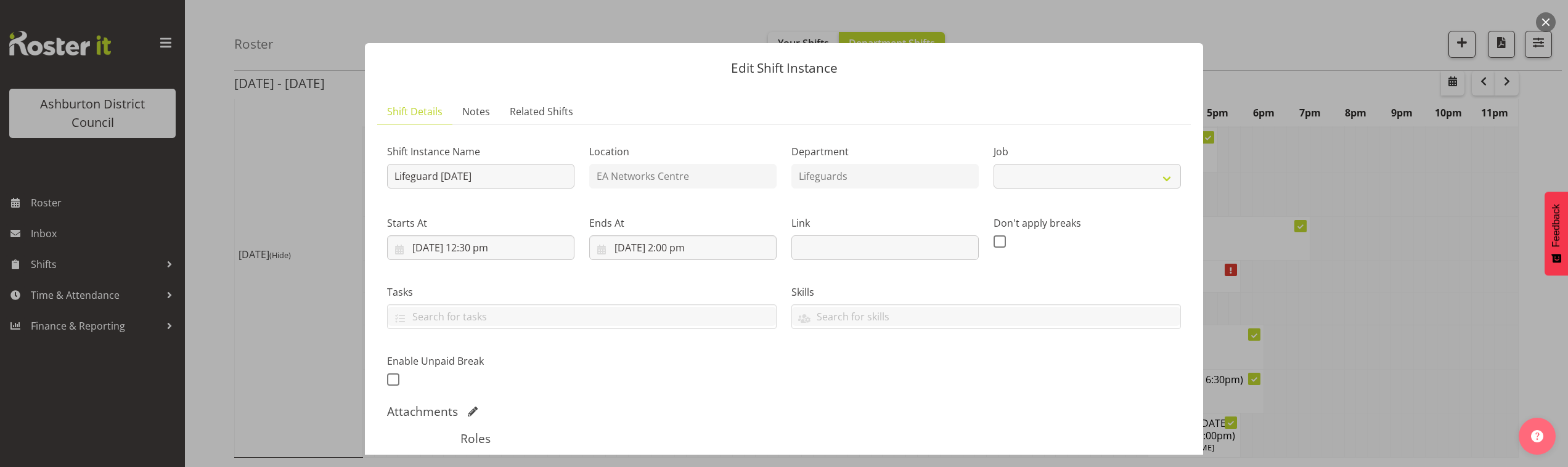
select select "38"
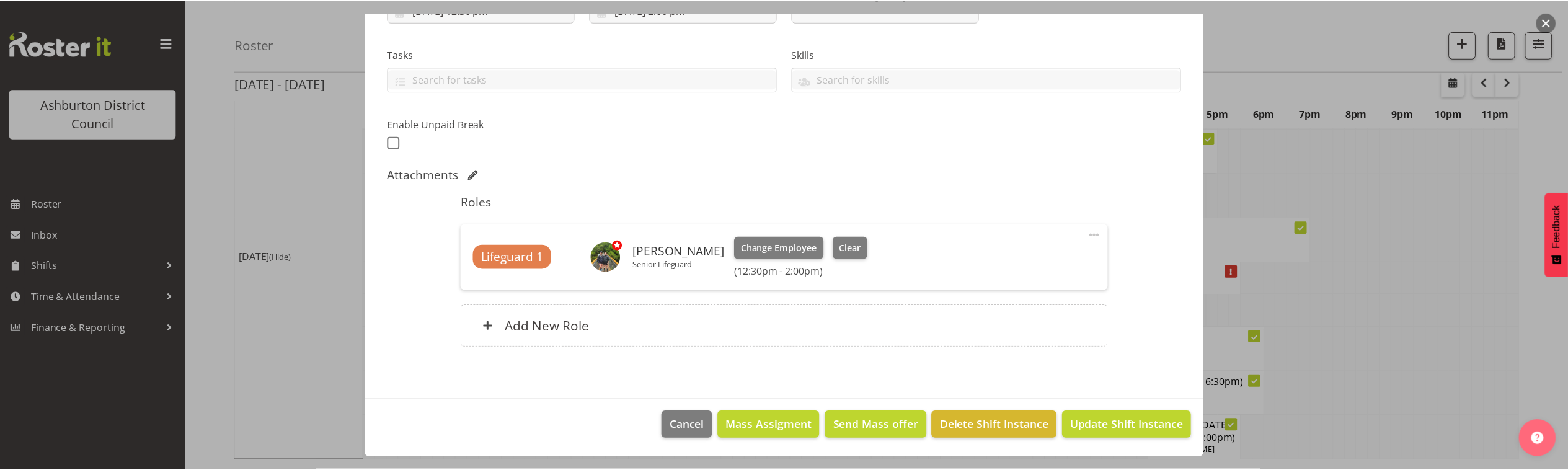
scroll to position [0, 0]
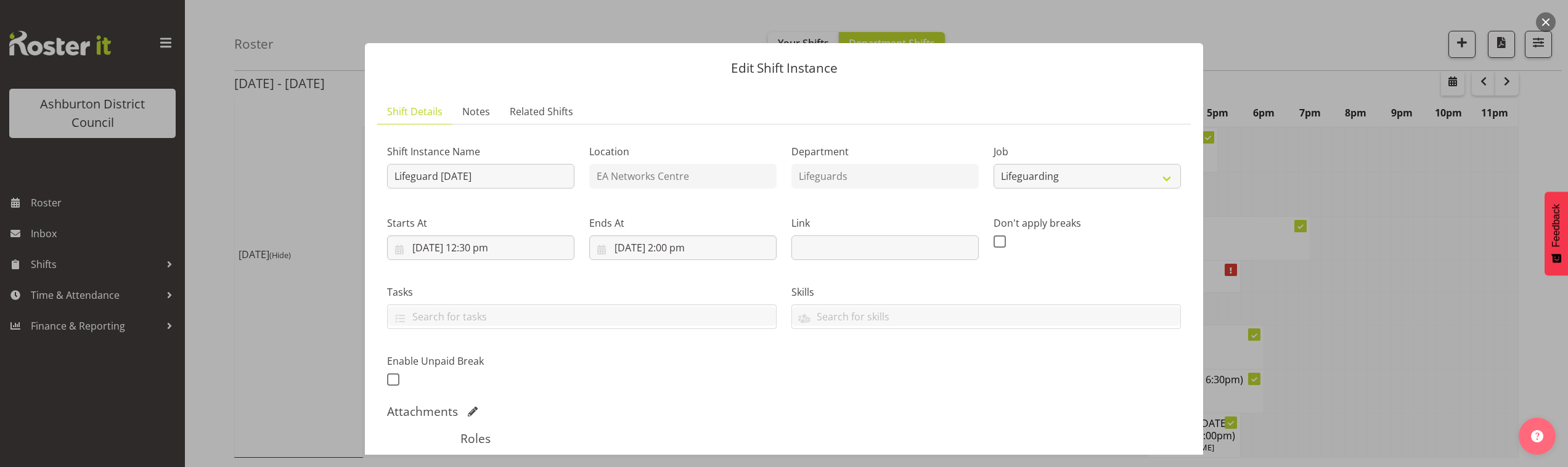
click at [1340, 236] on div at bounding box center [784, 233] width 1568 height 467
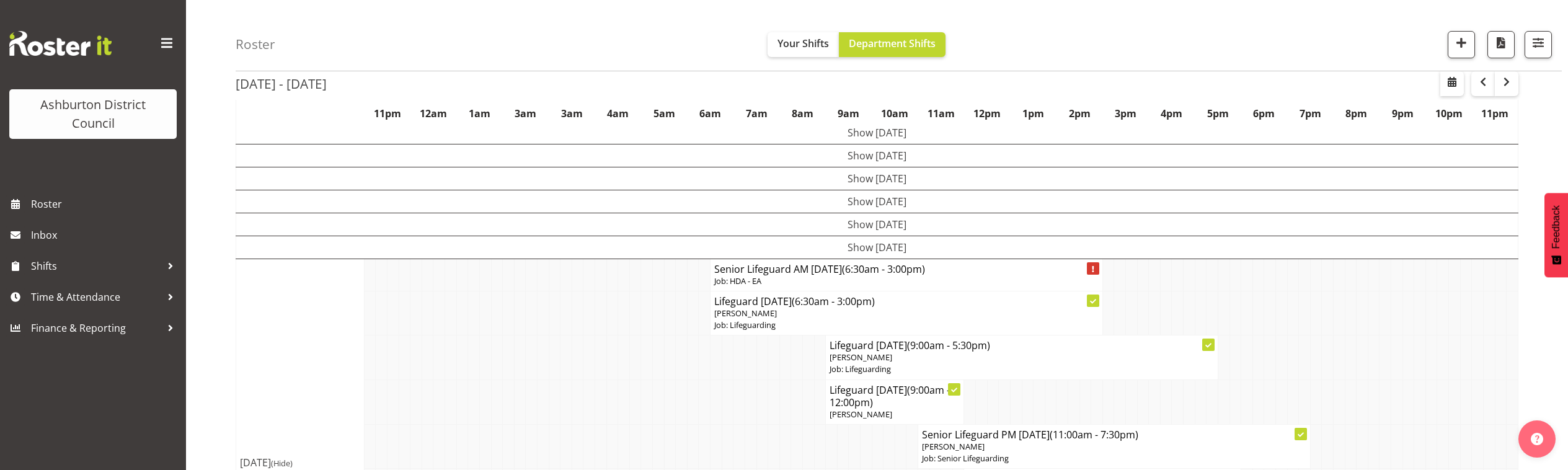
scroll to position [177, 0]
